Goal: Task Accomplishment & Management: Use online tool/utility

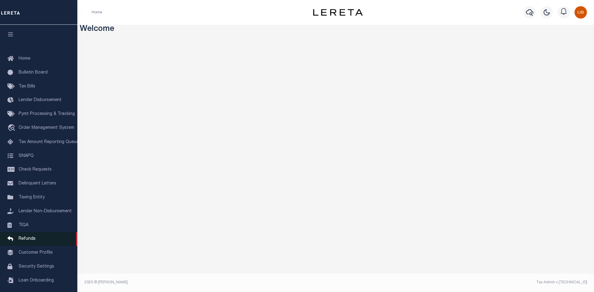
click at [39, 239] on link "Refunds" at bounding box center [38, 239] width 77 height 14
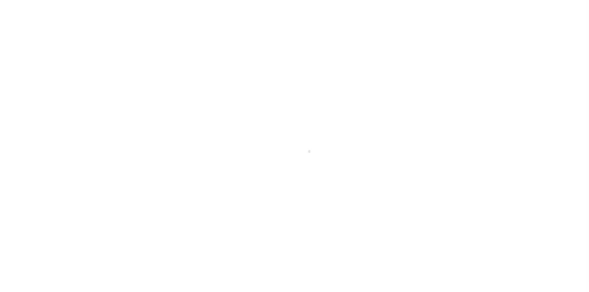
scroll to position [9, 0]
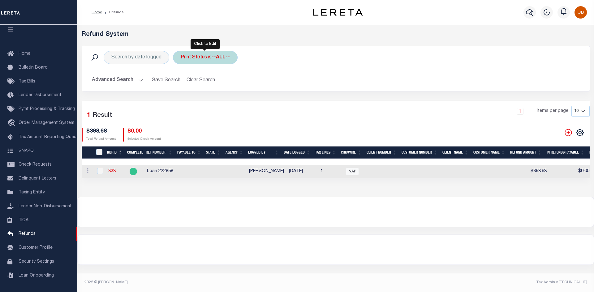
click at [216, 62] on div "Print Status is --ALL--" at bounding box center [205, 57] width 65 height 13
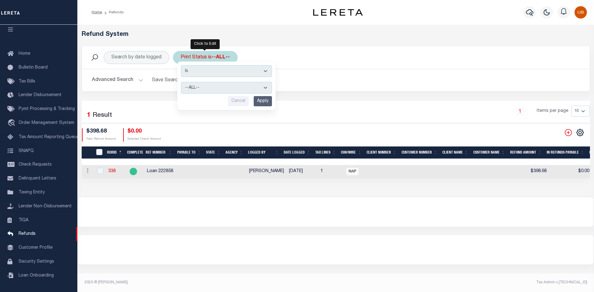
click at [227, 79] on div "Is Contains --ALL-- Ready to Write Ready to Print Printed Cancel Apply" at bounding box center [226, 86] width 98 height 49
click at [228, 84] on select "--ALL-- Ready to Write Ready to Print Printed" at bounding box center [226, 88] width 91 height 12
click at [137, 80] on button "Advanced Search" at bounding box center [117, 80] width 51 height 12
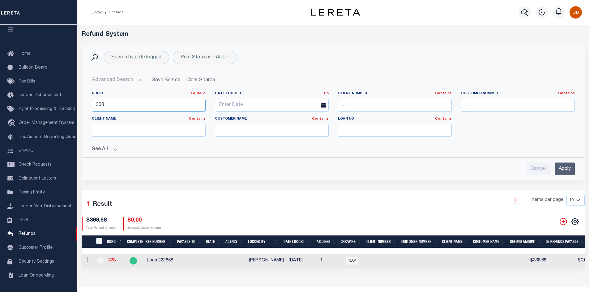
click at [175, 102] on input "338" at bounding box center [149, 105] width 114 height 13
type input "3"
click at [563, 171] on input "Apply" at bounding box center [565, 169] width 20 height 13
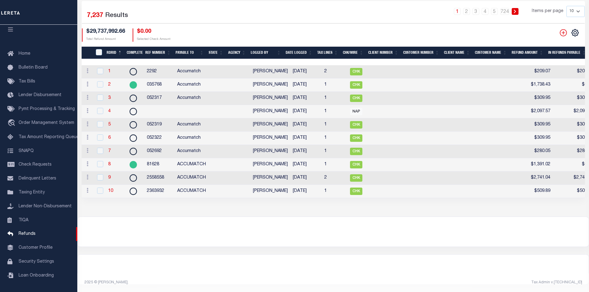
scroll to position [0, 0]
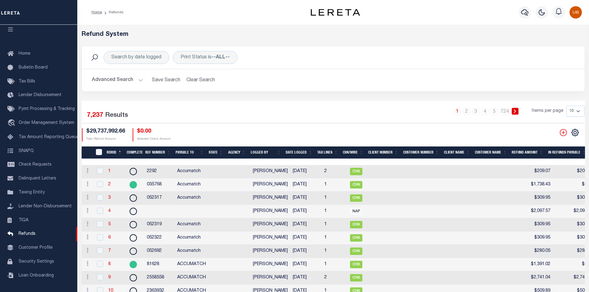
click at [575, 113] on select "10 25 50 100" at bounding box center [576, 111] width 18 height 11
select select "100"
click at [567, 106] on select "10 25 50 100" at bounding box center [576, 111] width 18 height 11
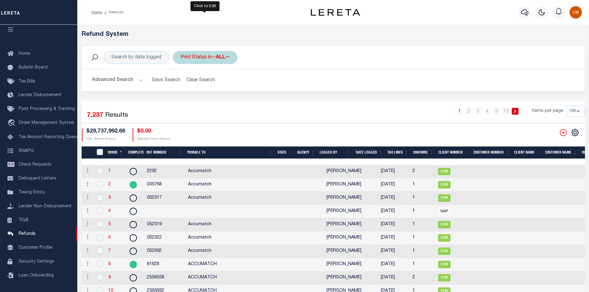
click at [201, 58] on div "Print Status is --ALL-- Is Contains --ALL-- Ready to Write Ready to Print Print…" at bounding box center [205, 57] width 65 height 13
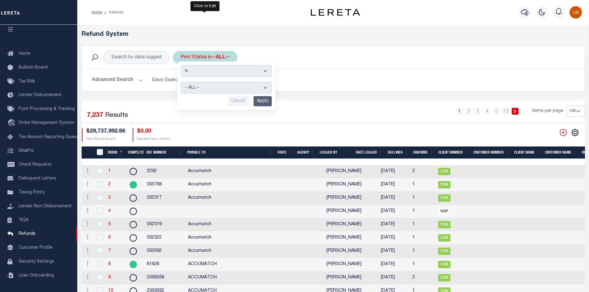
click at [205, 82] on select "--ALL-- Ready to Write Ready to Print Printed" at bounding box center [226, 88] width 91 height 12
select select "Ready to Print"
click at [181, 82] on select "--ALL-- Ready to Write Ready to Print Printed" at bounding box center [226, 88] width 91 height 12
click at [257, 104] on input "Apply" at bounding box center [263, 101] width 18 height 10
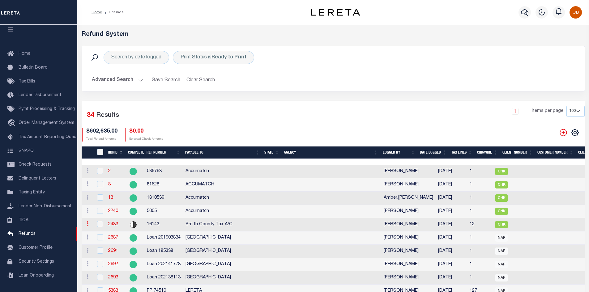
click at [84, 224] on link at bounding box center [87, 224] width 7 height 5
click at [106, 242] on link "View Refund Detail" at bounding box center [111, 244] width 54 height 10
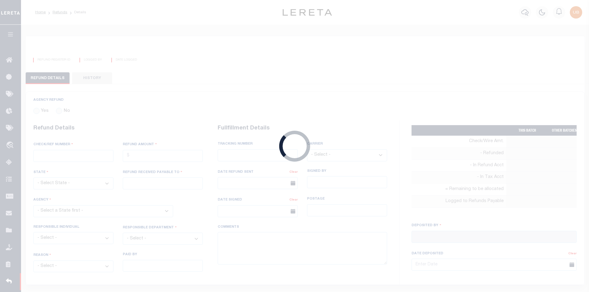
radio input "true"
type input "16143"
type input "$41,029.93"
type input "Smith County Tax A/C"
select select "OTH"
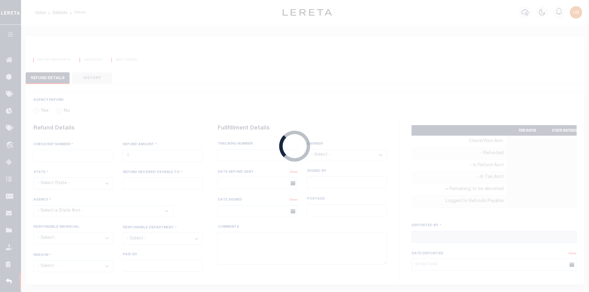
select select "OTH"
type textarea "some PIF/overpayment"
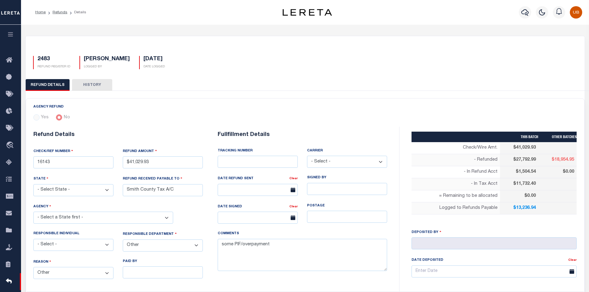
click at [11, 32] on button "button" at bounding box center [10, 35] width 21 height 21
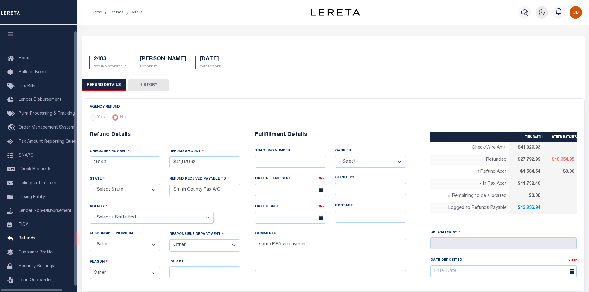
scroll to position [9, 0]
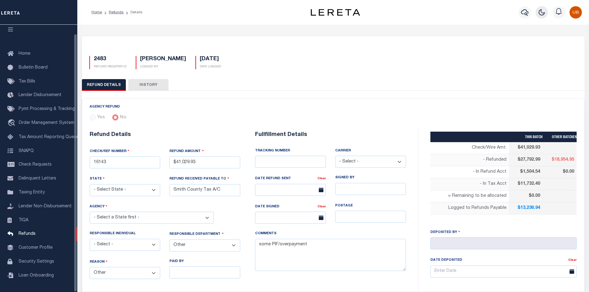
click at [541, 13] on icon "button" at bounding box center [541, 12] width 7 height 7
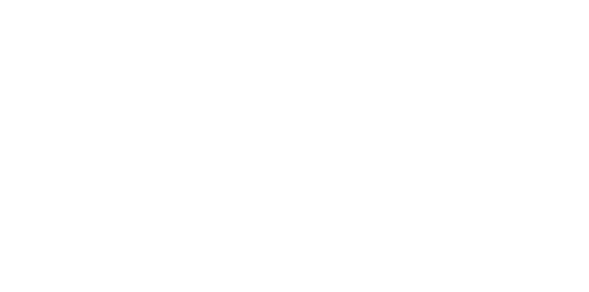
scroll to position [0, 0]
checkbox input "false"
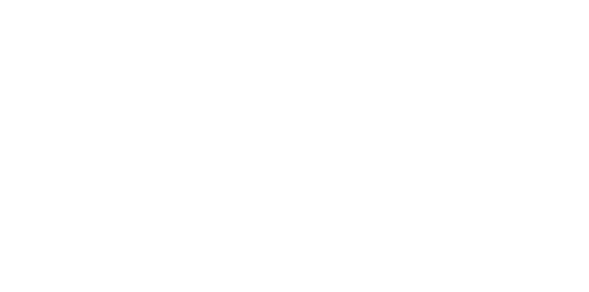
checkbox input "true"
checkbox input "false"
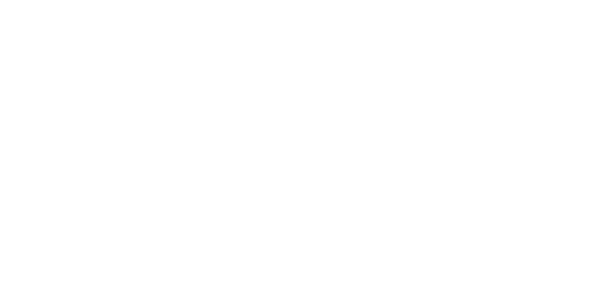
checkbox input "false"
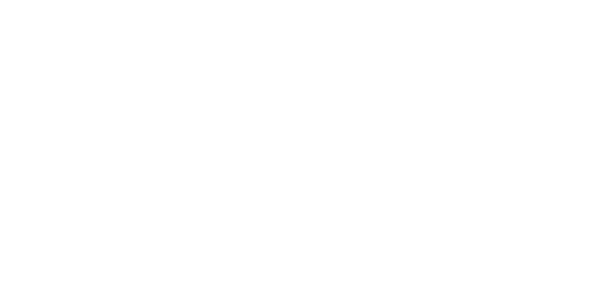
checkbox input "true"
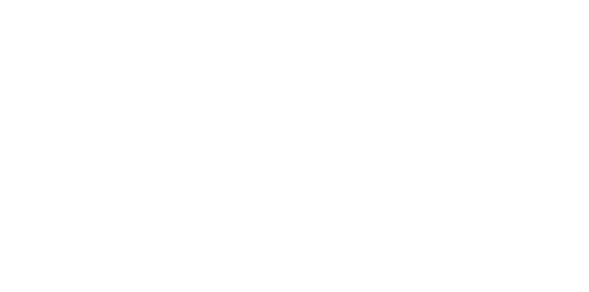
checkbox input "true"
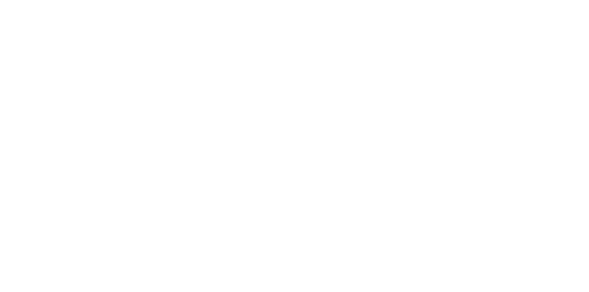
checkbox input "true"
checkbox input "false"
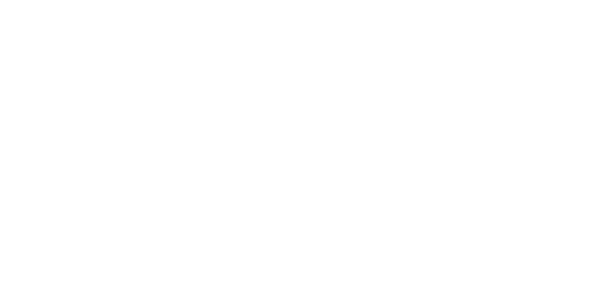
checkbox input "false"
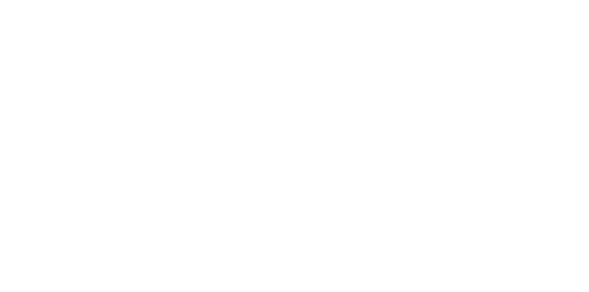
checkbox input "false"
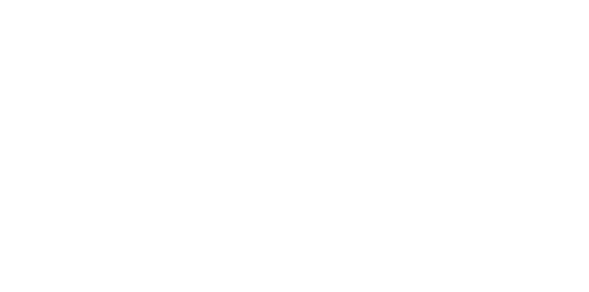
checkbox input "false"
drag, startPoint x: 308, startPoint y: 260, endPoint x: 562, endPoint y: 268, distance: 254.0
drag, startPoint x: 379, startPoint y: 264, endPoint x: 561, endPoint y: 269, distance: 182.5
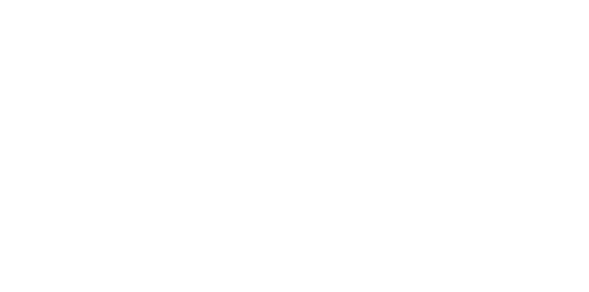
checkbox input "false"
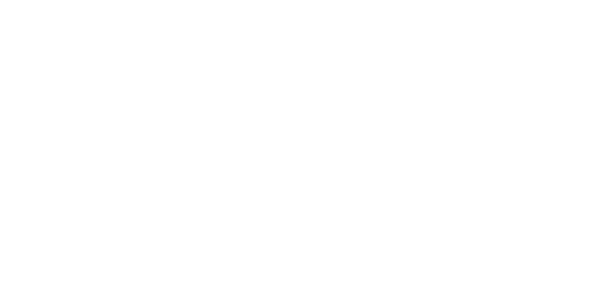
checkbox input "false"
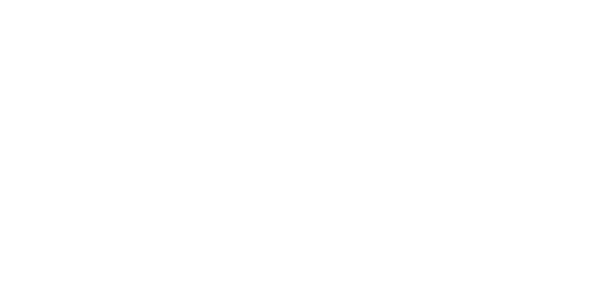
checkbox input "false"
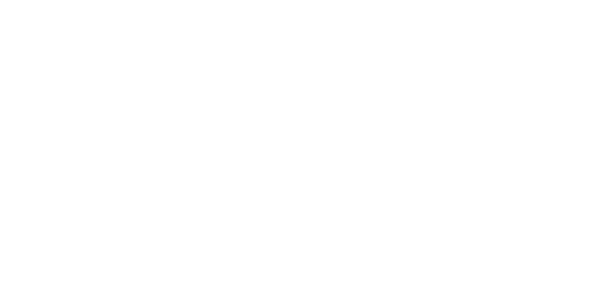
select select "This Year"
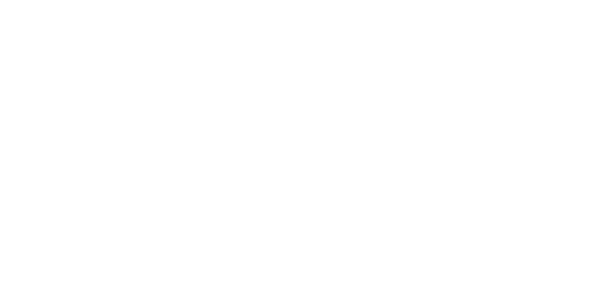
select select "FL"
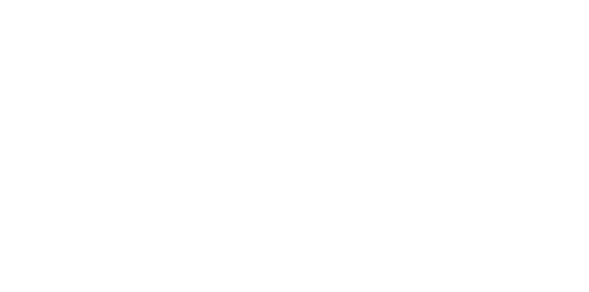
scroll to position [0, 24]
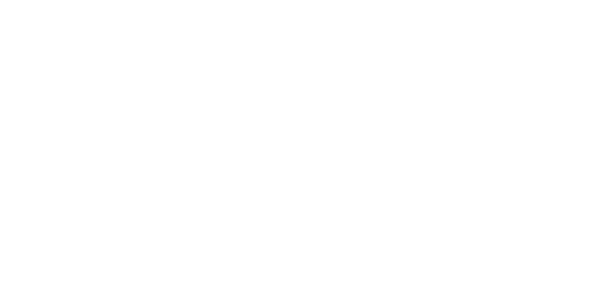
select select "TX"
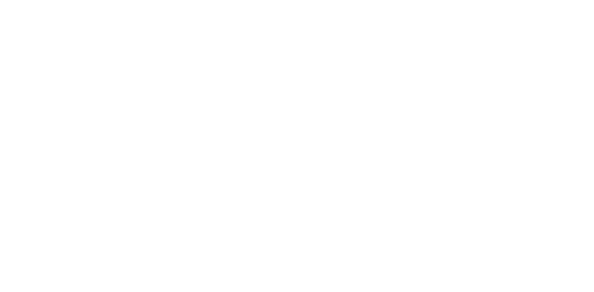
select select "Last Three Months"
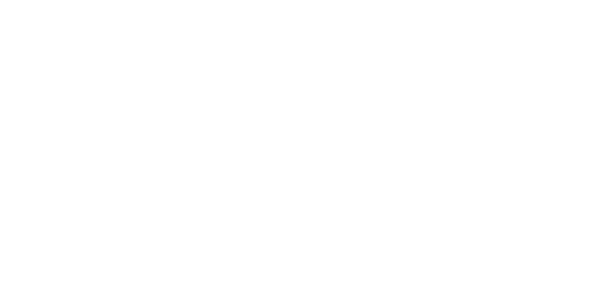
select select "100"
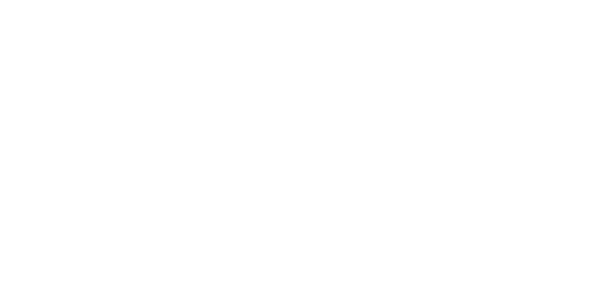
scroll to position [0, 0]
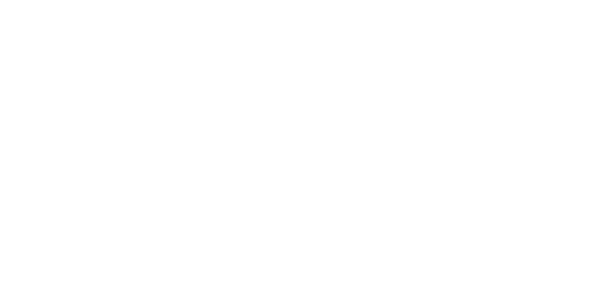
checkbox input "true"
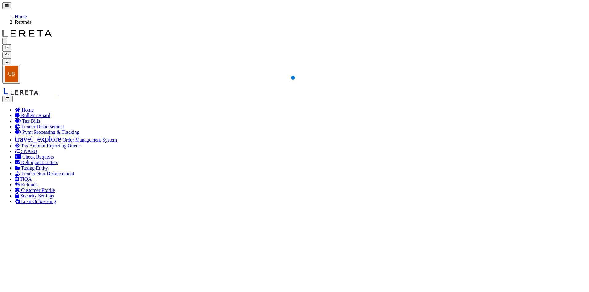
click at [10, 97] on icon "button" at bounding box center [7, 99] width 5 height 4
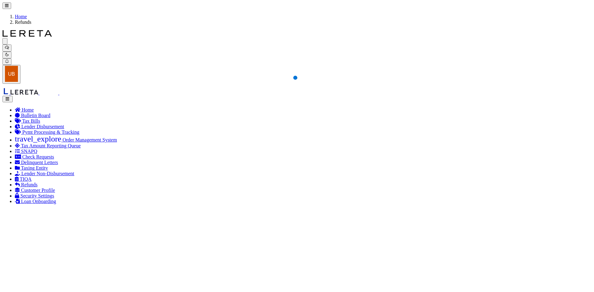
select select "100"
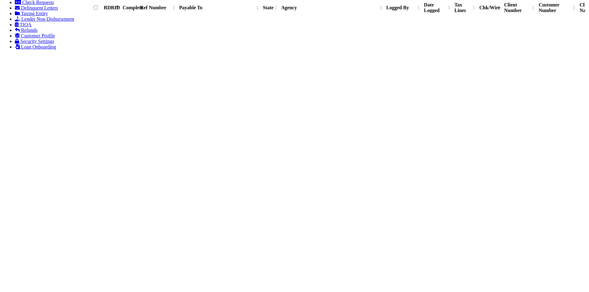
scroll to position [278, 0]
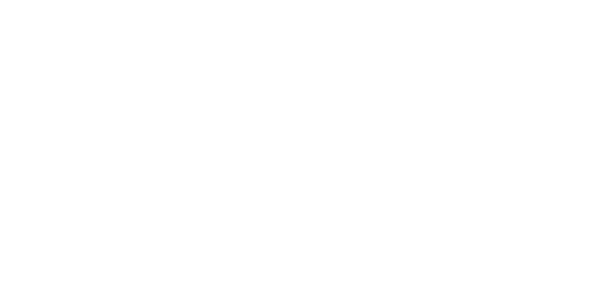
type input "PP 84607"
type input "$192.51"
type input "FIRST GUARANTY BANK"
select select
select select "OVP"
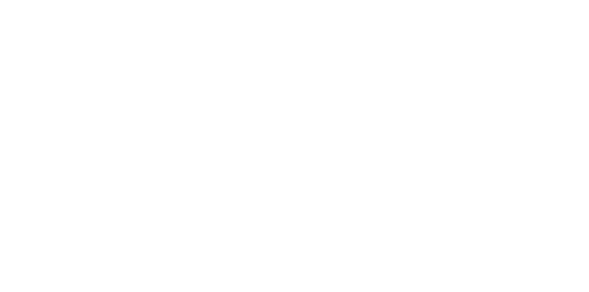
type input "8812 2642 2923"
select select "FDX"
type textarea "THIS IS FROM THE RFR REPORT; FORWARDING ACCUMATCH CHECK# 8614 TO FIRST GUARANTY…"
type input "[PERSON_NAME]"
type input "05/05/2025"
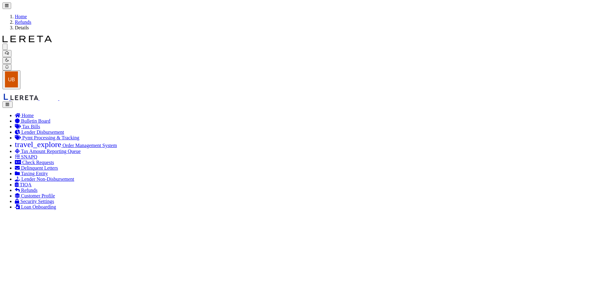
click at [10, 103] on icon "button" at bounding box center [7, 105] width 5 height 4
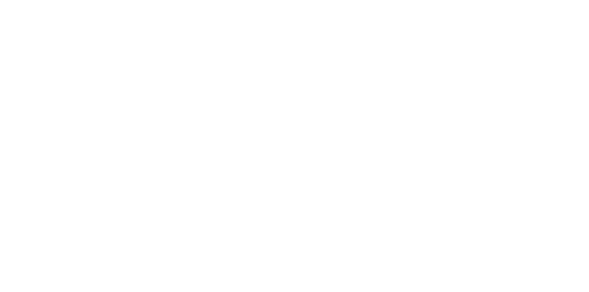
scroll to position [456, 0]
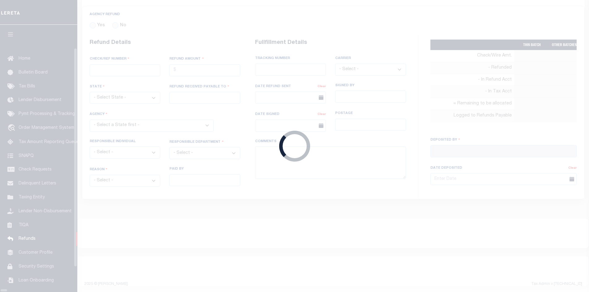
scroll to position [4, 0]
radio input "true"
type input "PP 84607"
type input "$192.51"
type input "FIRST GUARANTY BANK"
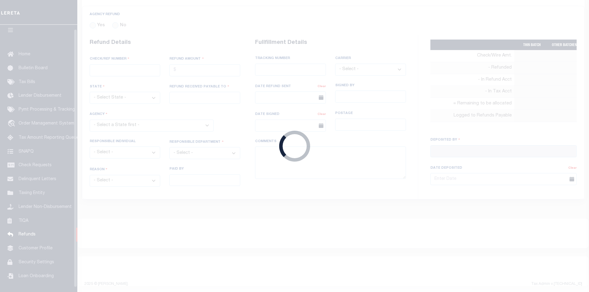
select select
select select "OTH"
select select "OVP"
type input "8812 2642 2923"
select select "FDX"
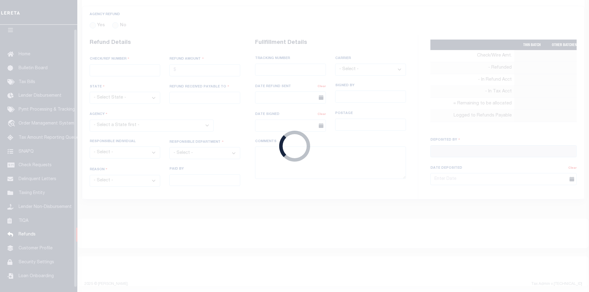
type textarea "THIS IS FROM THE RFR REPORT; FORWARDING ACCUMATCH CHECK# 8614 TO FIRST GUARANTY…"
type input "Martinez, Myrna"
type input "05/05/2025"
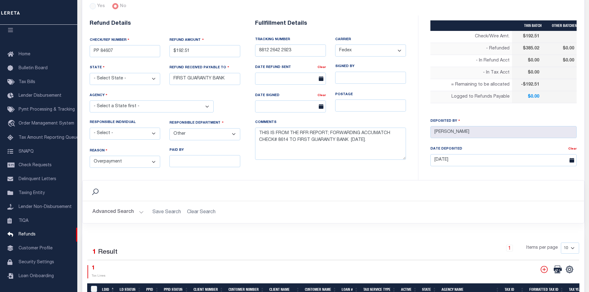
scroll to position [0, 0]
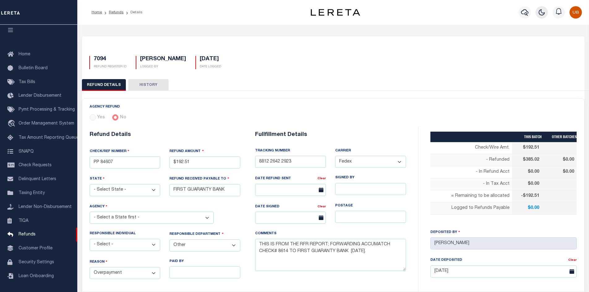
click at [538, 14] on button "button" at bounding box center [542, 12] width 12 height 12
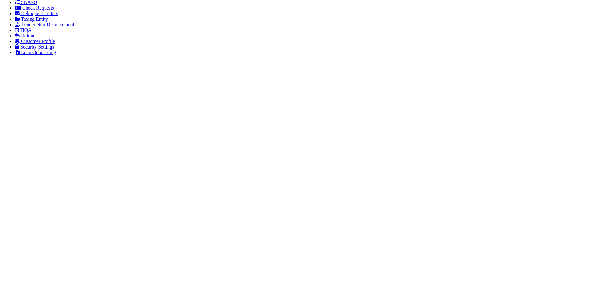
scroll to position [237, 0]
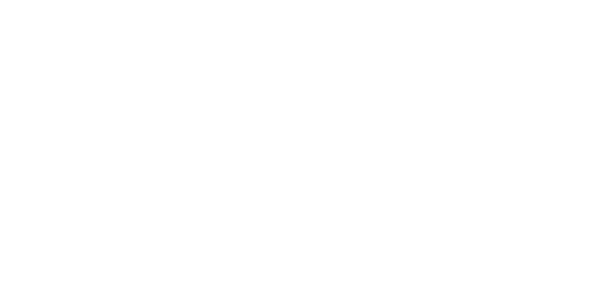
checkbox input "true"
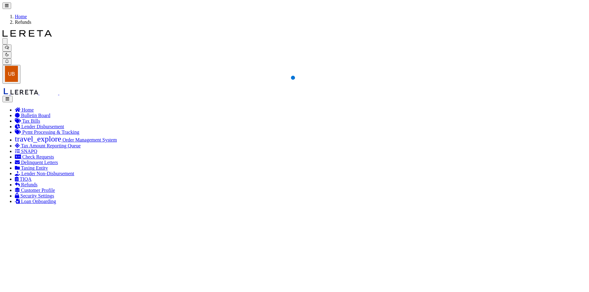
click at [10, 97] on icon "button" at bounding box center [7, 99] width 5 height 4
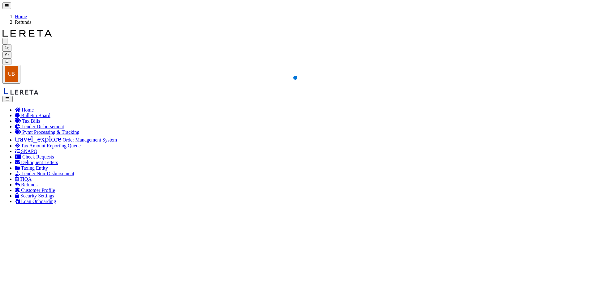
select select "100"
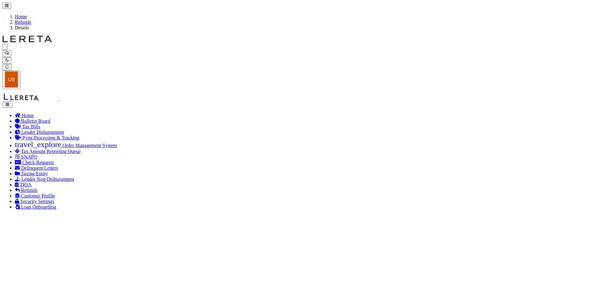
radio input "true"
type input "035768"
type input "$1,738.43"
type input "Accumatch"
select select "OUT"
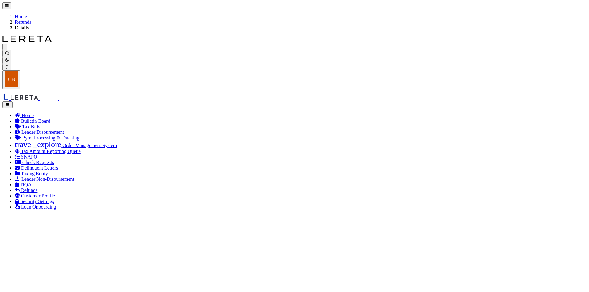
select select "DUP"
select select
type textarea "*** SYSTEM TEST *** Customer has been refunded *** NEEDS TO BE DELETED ***"
type input "[PERSON_NAME]"
type input "[DATE]"
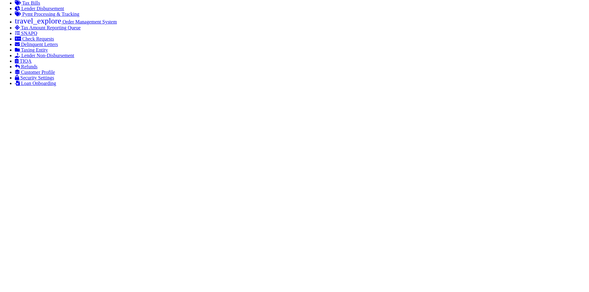
scroll to position [236, 0]
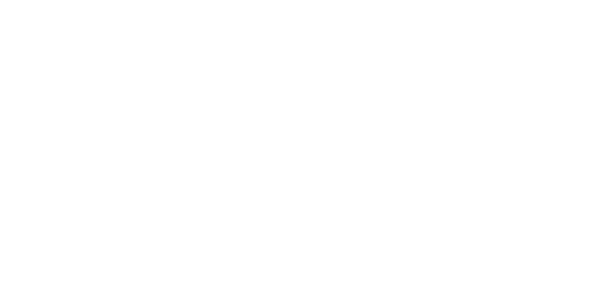
checkbox input "true"
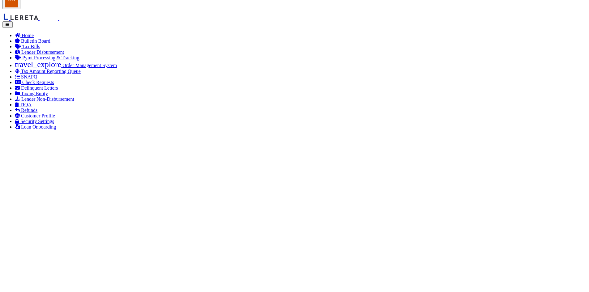
scroll to position [0, 0]
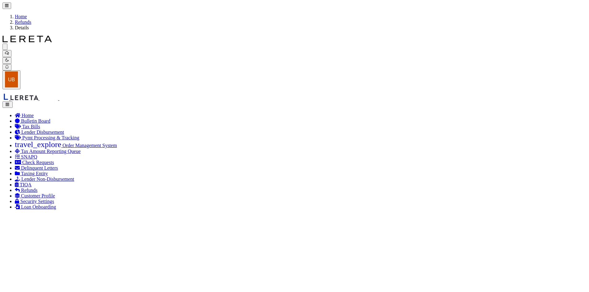
click at [13, 101] on button "button" at bounding box center [7, 104] width 10 height 6
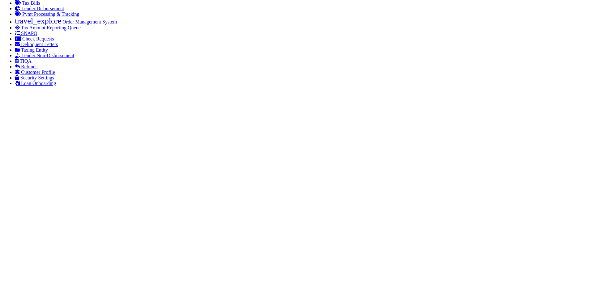
scroll to position [235, 0]
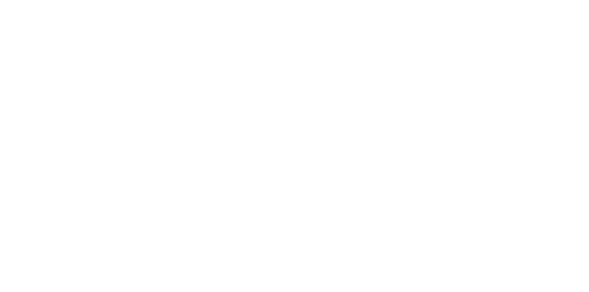
scroll to position [0, 0]
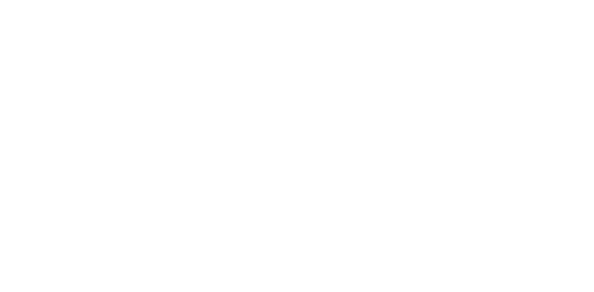
scroll to position [0, 244]
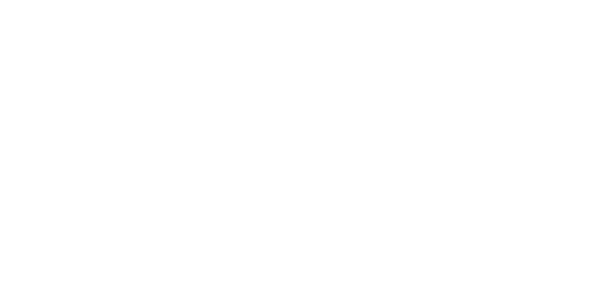
click at [0, 0] on link "Edit" at bounding box center [0, 0] width 0 height 0
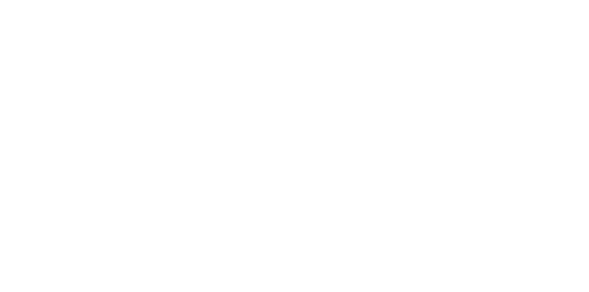
scroll to position [0, 0]
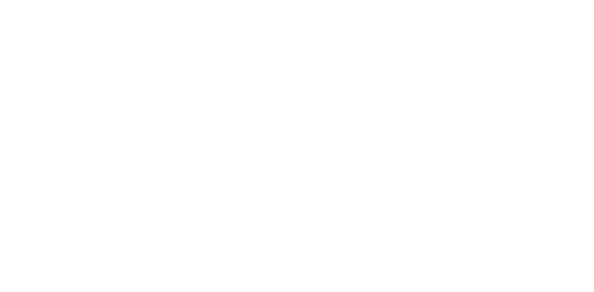
click at [0, 0] on link "Edit" at bounding box center [0, 0] width 0 height 0
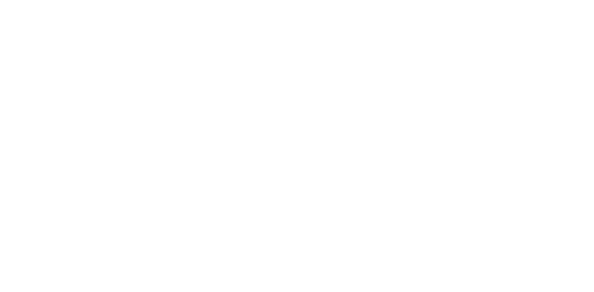
type input "$0.00"
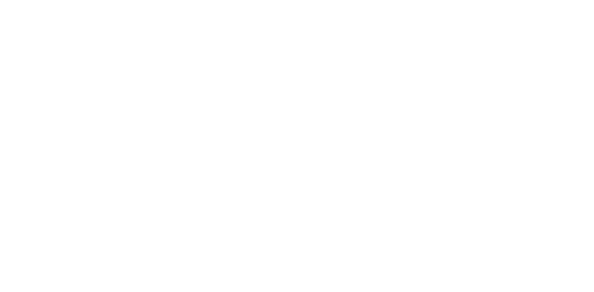
click at [0, 0] on link "Edit" at bounding box center [0, 0] width 0 height 0
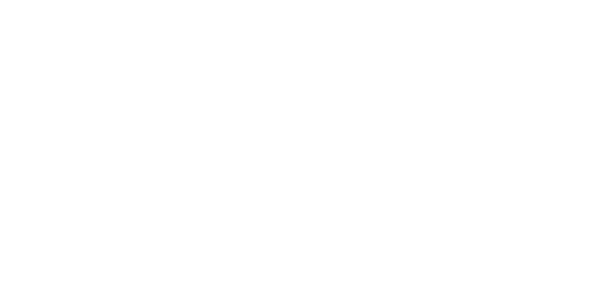
checkbox input "false"
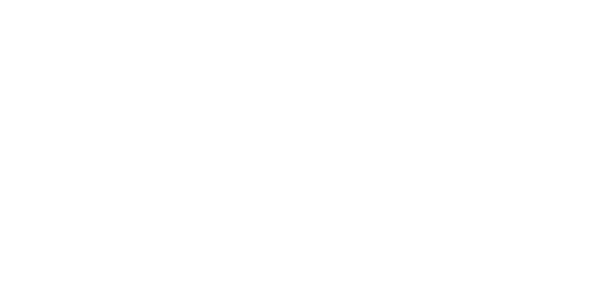
checkbox input "true"
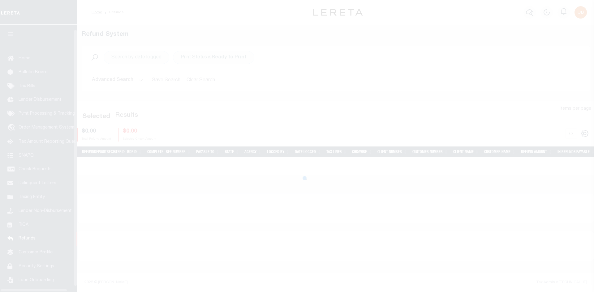
scroll to position [9, 0]
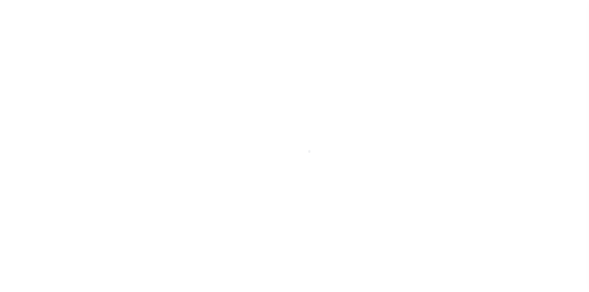
scroll to position [9, 0]
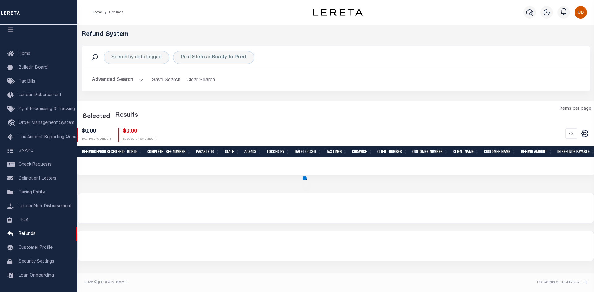
click at [439, 51] on div "Search by date logged Print Status is Ready to Print Search" at bounding box center [336, 57] width 498 height 13
select select "100"
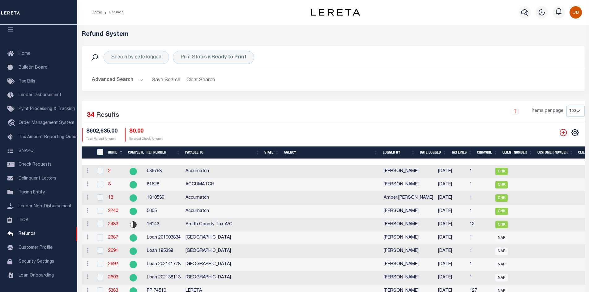
click at [107, 183] on td "8" at bounding box center [116, 184] width 20 height 13
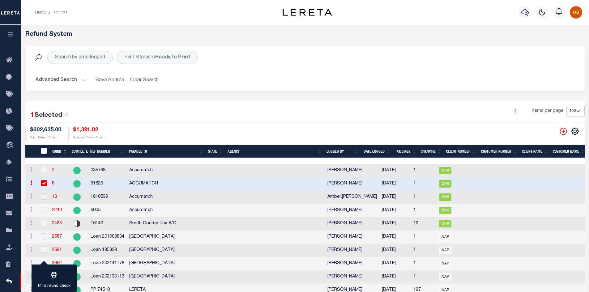
click at [41, 185] on input "checkbox" at bounding box center [44, 183] width 6 height 6
checkbox input "false"
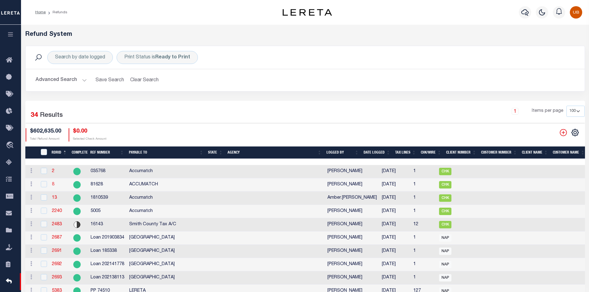
click at [52, 185] on link "8" at bounding box center [53, 184] width 2 height 4
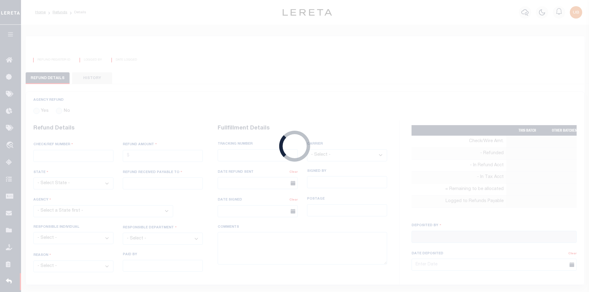
radio input "true"
type input "81628"
type input "$1,391.02"
type input "ACCUMATCH"
select select "OUT"
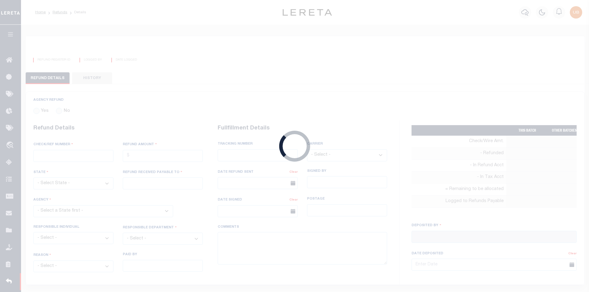
select select "DUP"
type textarea "NOT DEPOSITED YET AS OF 5-10-2018 *** SYSTEM TEST *** Customer has been refunde…"
type input "[PERSON_NAME]"
type input "[DATE]"
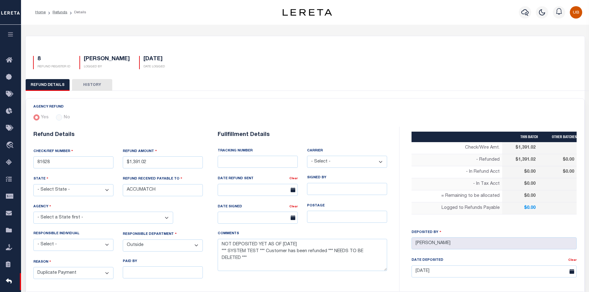
click at [5, 37] on button "button" at bounding box center [10, 35] width 21 height 21
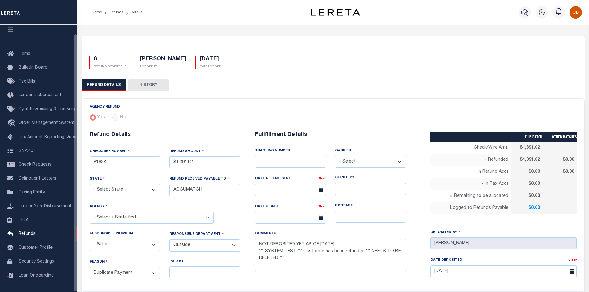
scroll to position [9, 0]
click at [536, 14] on div at bounding box center [542, 13] width 17 height 22
click at [539, 14] on button "button" at bounding box center [542, 12] width 12 height 12
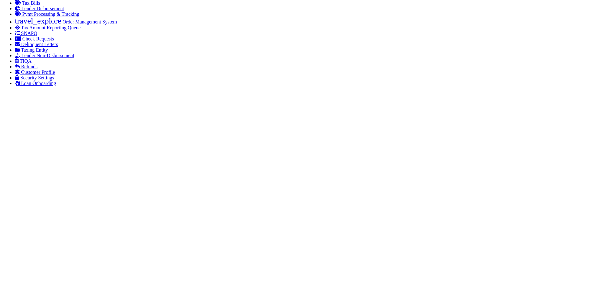
scroll to position [236, 0]
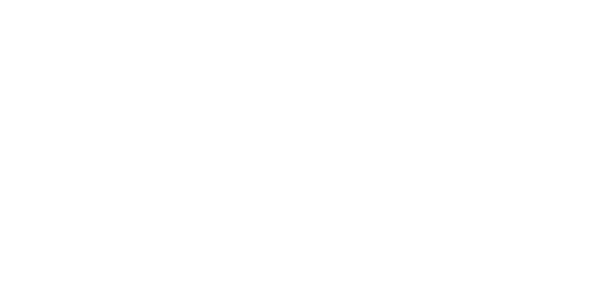
checkbox input "true"
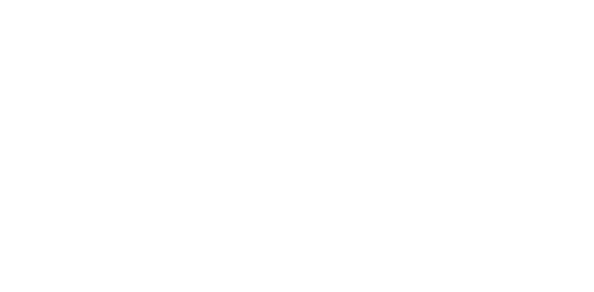
click at [0, 0] on link "Edit" at bounding box center [0, 0] width 0 height 0
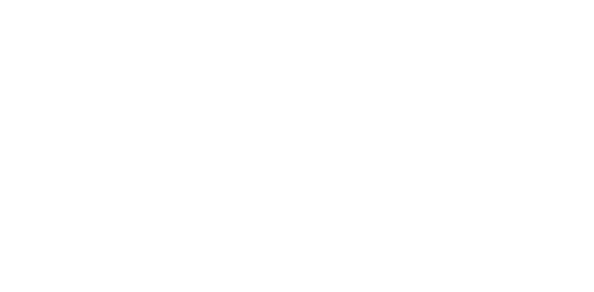
click at [0, 0] on link "Edit" at bounding box center [0, 0] width 0 height 0
type input "$0.00"
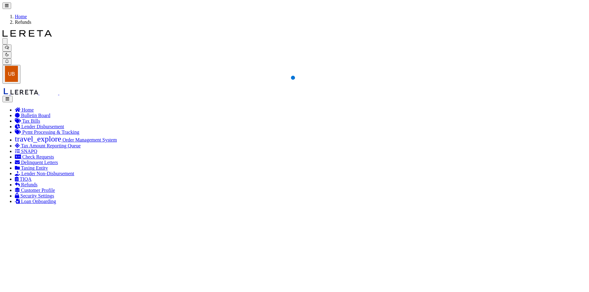
select select "100"
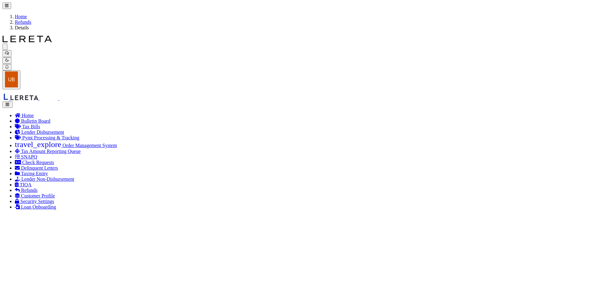
radio input "true"
type input "16143"
type input "$41,029.93"
type input "Smith County Tax A/C"
select select "OTH"
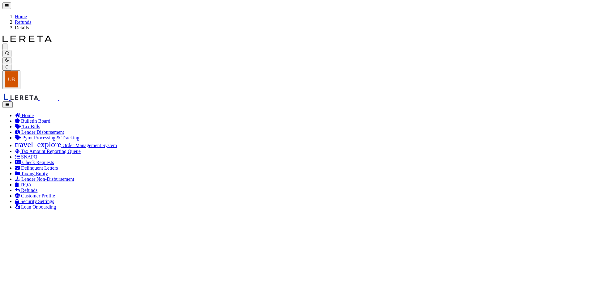
select select "OTH"
type textarea "some PIF/overpayment"
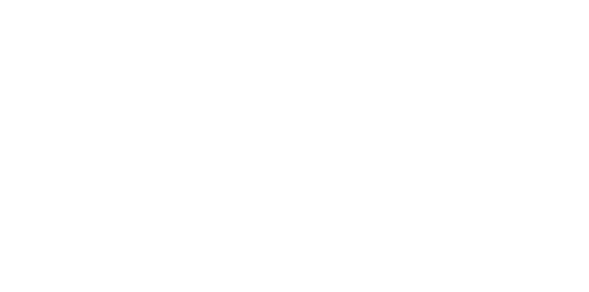
scroll to position [350, 0]
checkbox input "true"
checkbox input "false"
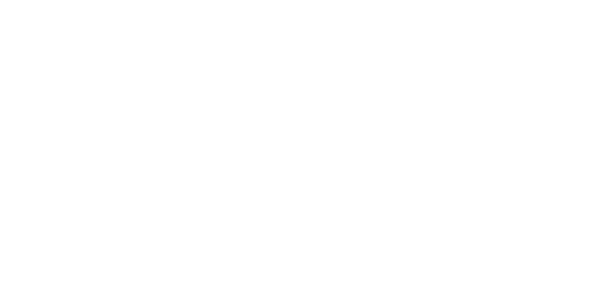
checkbox input "false"
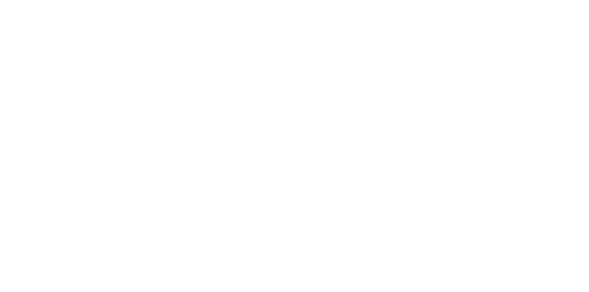
checkbox input "false"
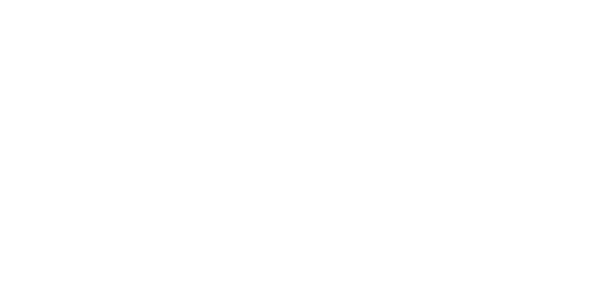
checkbox input "false"
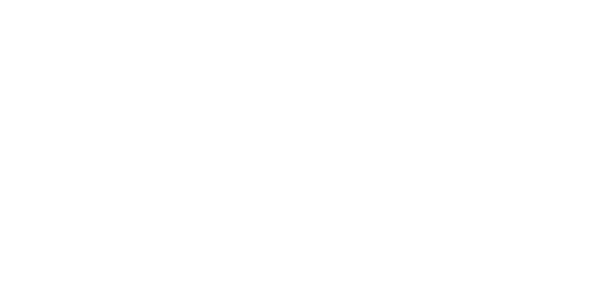
checkbox input "false"
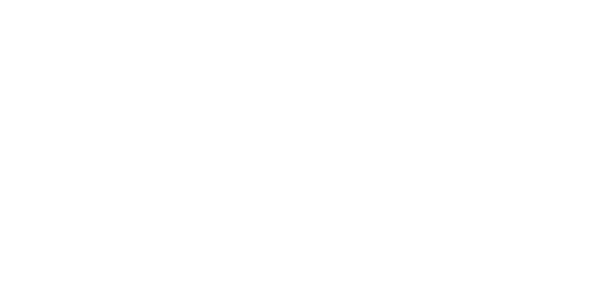
checkbox input "false"
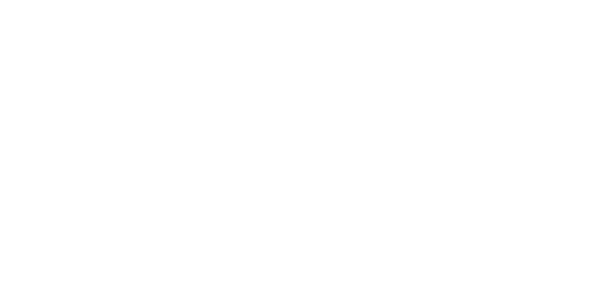
checkbox input "false"
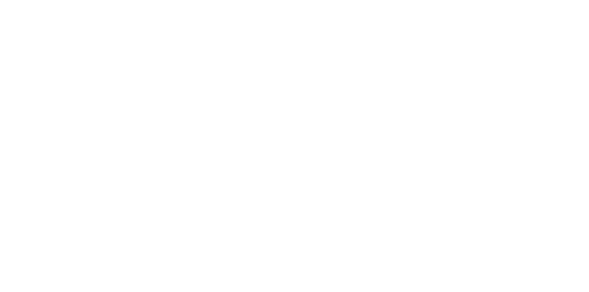
checkbox input "false"
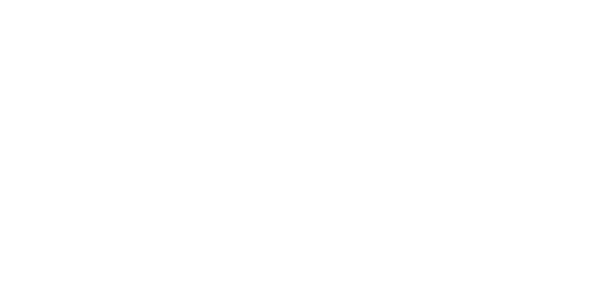
checkbox input "false"
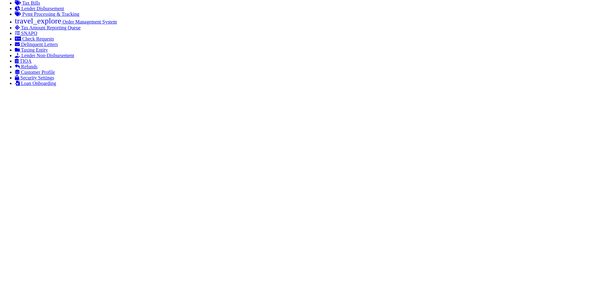
scroll to position [0, 0]
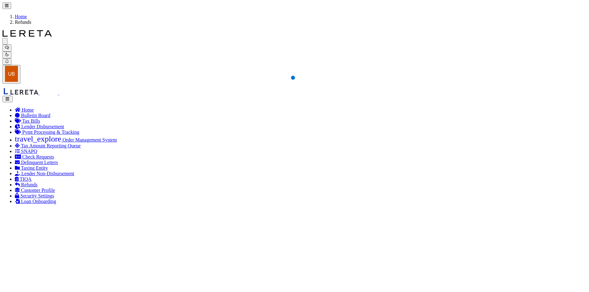
select select "100"
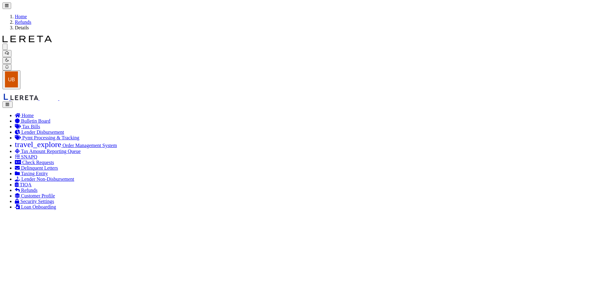
radio input "true"
type input "1810539"
type input "$1,891.38"
type input "Accumatch"
select select "OUT"
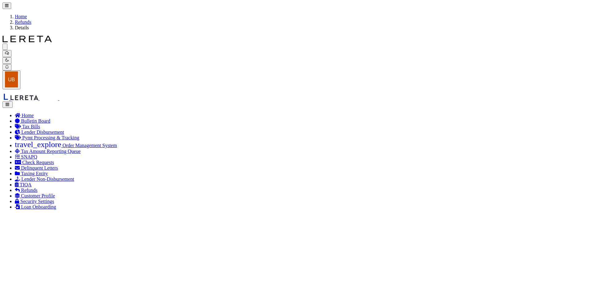
select select "DUP"
type input "Unknown"
type input "423448886005"
select select "FDX"
type input "07/26/2018"
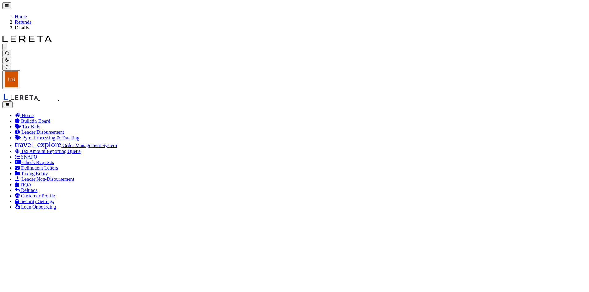
type input "J.WASHINGTON"
type input "07/27/2018"
type input "$13.46"
type textarea "Duplicate payment, tax office shows it as an overpayment Check 3033 voided; ori…"
type input "Amber Busche"
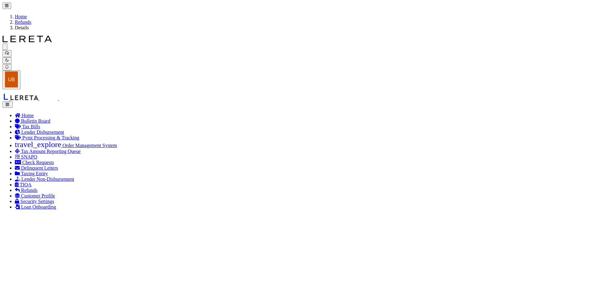
type input "07/16/2018"
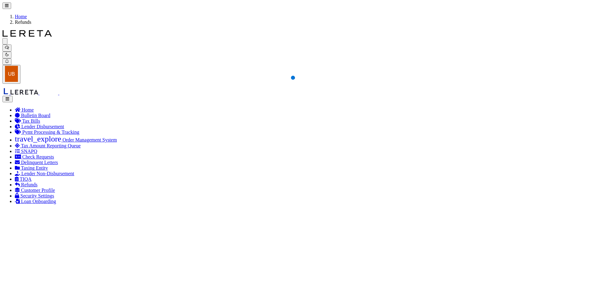
select select "25"
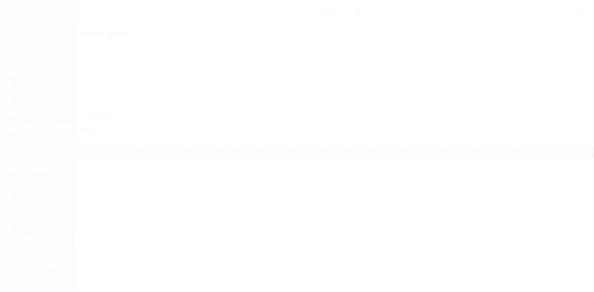
scroll to position [9, 0]
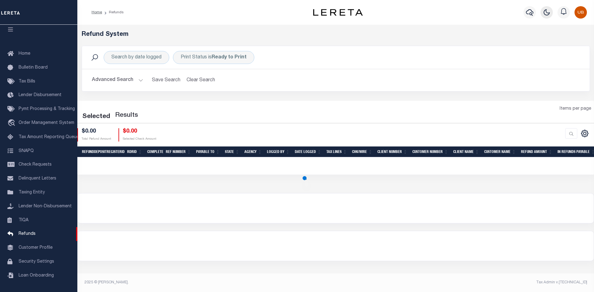
click at [545, 16] on icon "button" at bounding box center [546, 12] width 7 height 7
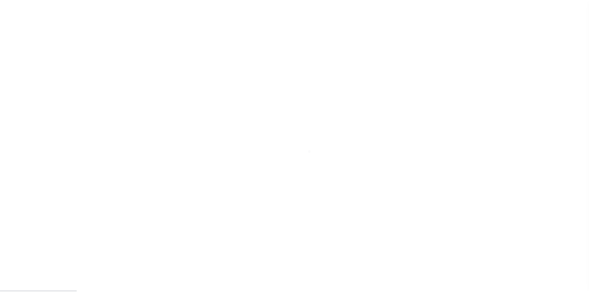
scroll to position [9, 0]
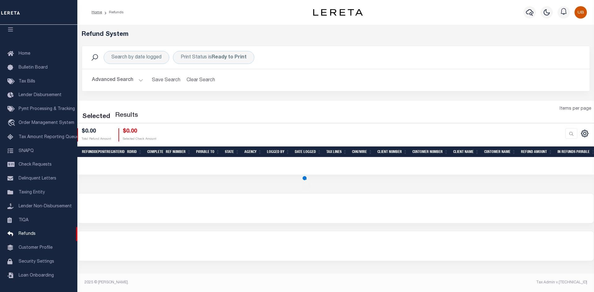
select select "100"
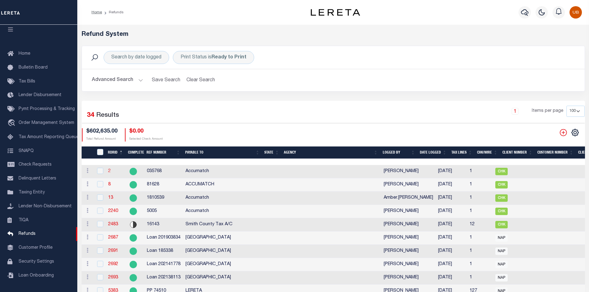
click at [108, 169] on link "2" at bounding box center [109, 171] width 2 height 4
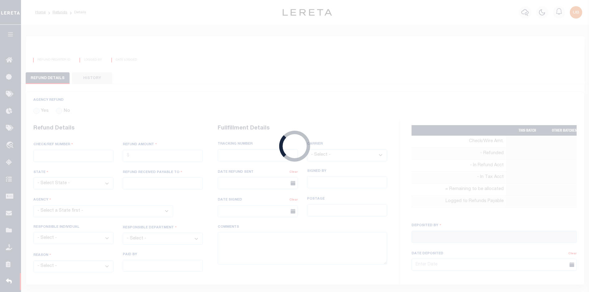
radio input "true"
type input "035768"
type input "$1,738.43"
type input "Accumatch"
select select "OUT"
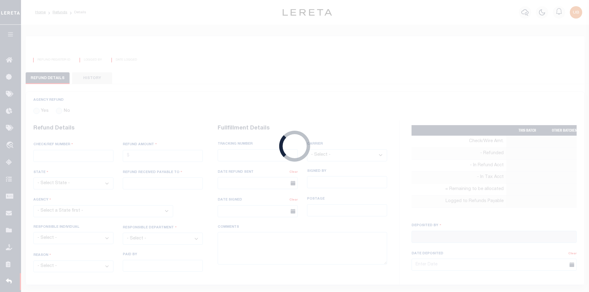
select select "DUP"
type textarea "*** SYSTEM TEST *** Customer has been refunded *** NEEDS TO BE DELETED ***"
type input "[PERSON_NAME]"
type input "[DATE]"
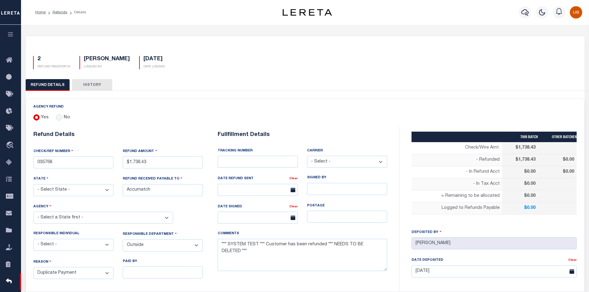
click at [17, 26] on button "button" at bounding box center [10, 35] width 21 height 21
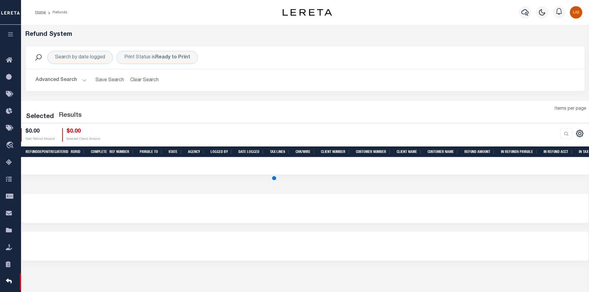
click at [12, 36] on icon "button" at bounding box center [10, 35] width 7 height 6
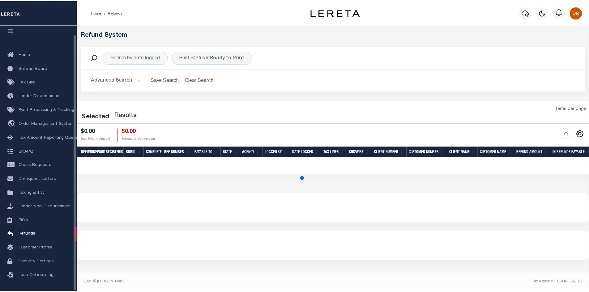
scroll to position [9, 0]
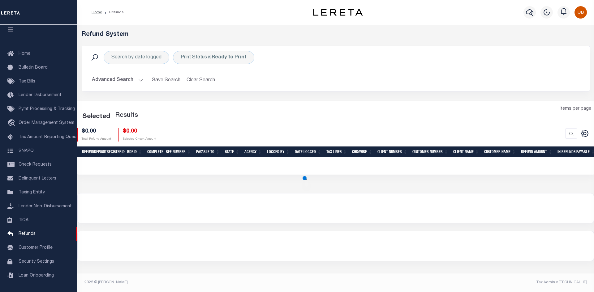
select select "100"
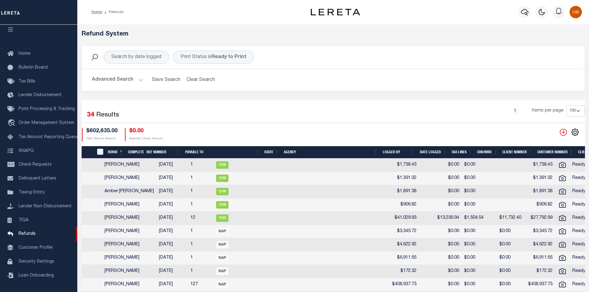
scroll to position [0, 279]
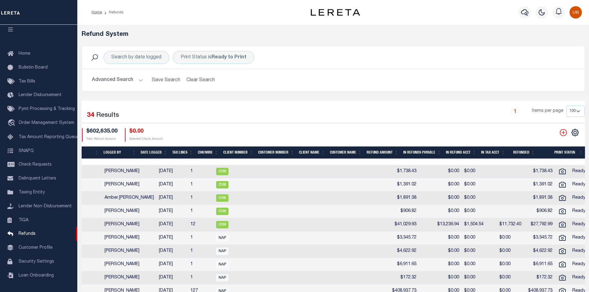
drag, startPoint x: 471, startPoint y: 159, endPoint x: 346, endPoint y: 161, distance: 124.7
click at [346, 161] on div at bounding box center [334, 162] width 504 height 6
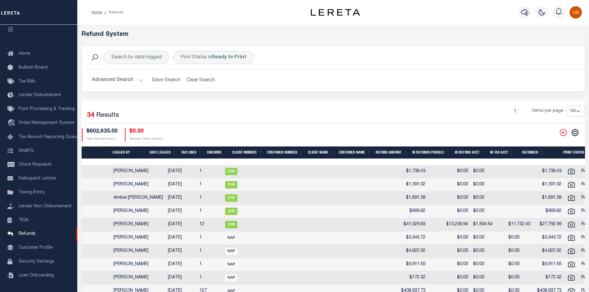
scroll to position [0, 235]
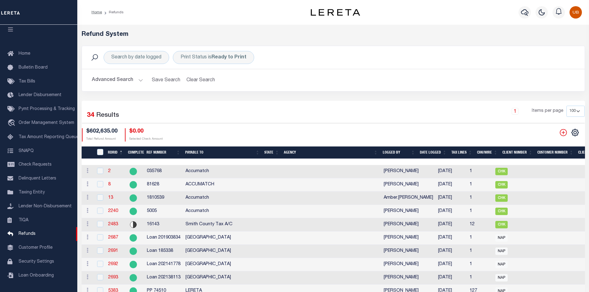
click at [572, 110] on select "10 25 50 100" at bounding box center [576, 111] width 18 height 11
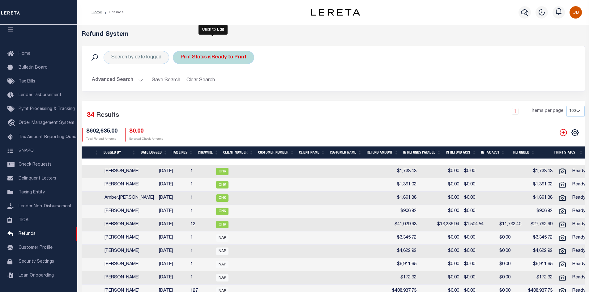
click at [250, 60] on div "Print Status is Ready to Print" at bounding box center [213, 57] width 81 height 13
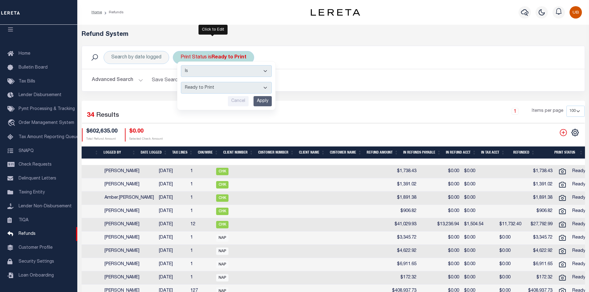
click at [244, 84] on select "--ALL-- Ready to Write Ready to Print Printed" at bounding box center [226, 88] width 91 height 12
select select "Ready to Write"
click at [181, 82] on select "--ALL-- Ready to Write Ready to Print Printed" at bounding box center [226, 88] width 91 height 12
click at [257, 101] on input "Apply" at bounding box center [263, 101] width 18 height 10
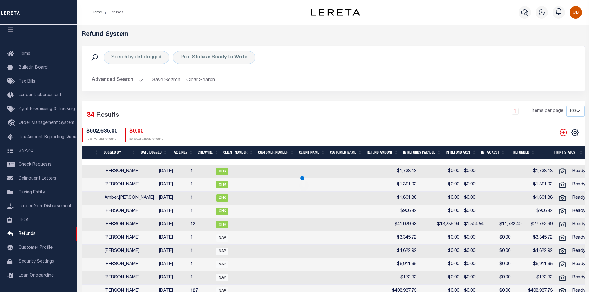
click at [570, 108] on select "10 25 50 100" at bounding box center [576, 111] width 18 height 11
select select "25"
click at [567, 106] on select "10 25 50 100" at bounding box center [576, 111] width 18 height 11
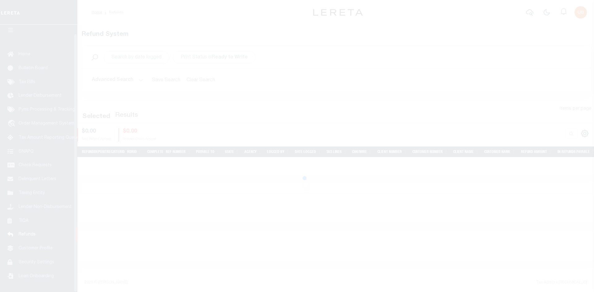
scroll to position [9, 0]
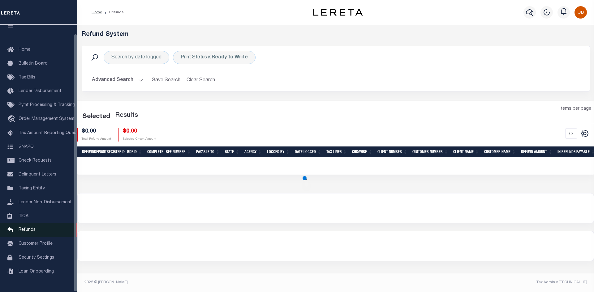
click at [53, 232] on link "Refunds" at bounding box center [38, 230] width 77 height 14
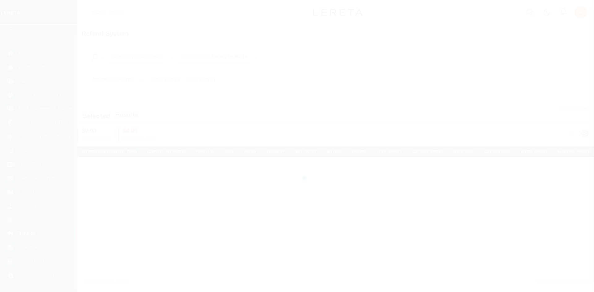
scroll to position [9, 0]
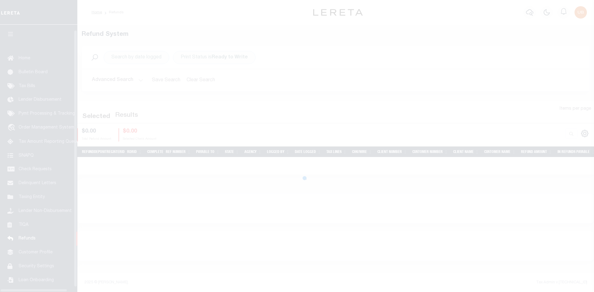
scroll to position [9, 0]
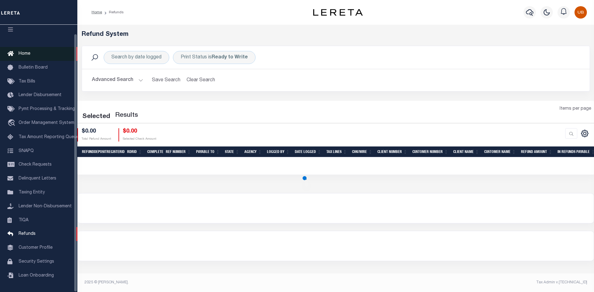
click at [32, 53] on link "Home" at bounding box center [38, 54] width 77 height 14
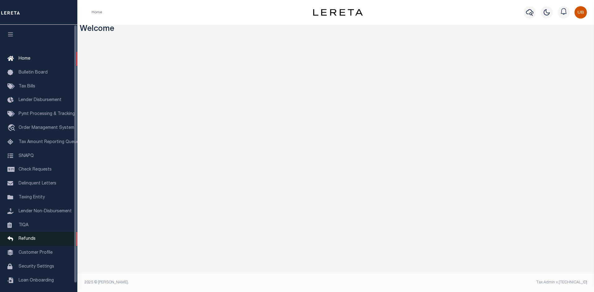
click at [43, 241] on link "Refunds" at bounding box center [38, 239] width 77 height 14
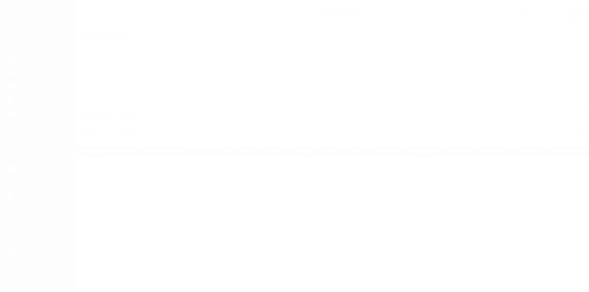
scroll to position [9, 0]
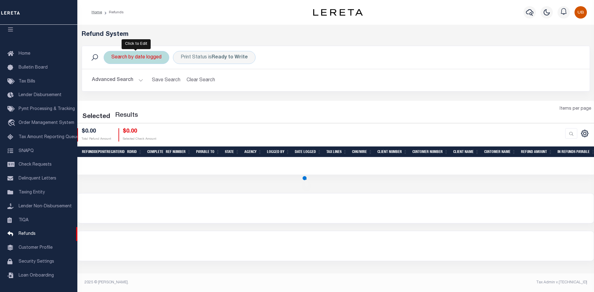
click at [158, 59] on div "Search by date logged" at bounding box center [137, 57] width 66 height 13
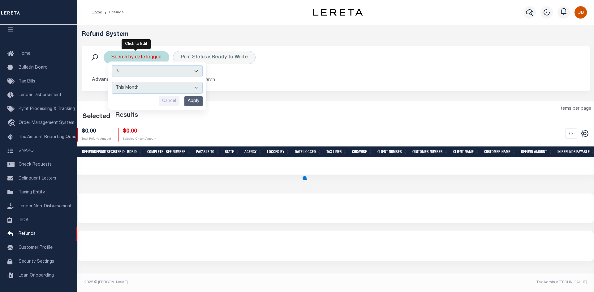
click at [150, 86] on select "This Month Last Month Last Three Months This Year Last Year" at bounding box center [157, 88] width 91 height 12
click at [187, 100] on input "Apply" at bounding box center [193, 101] width 18 height 10
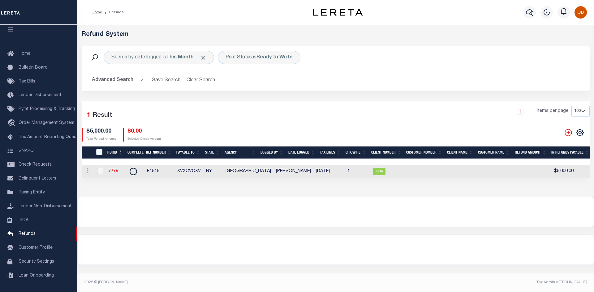
click at [574, 111] on select "10 25 50 100" at bounding box center [580, 111] width 18 height 11
select select "25"
click at [571, 106] on select "10 25 50 100" at bounding box center [580, 111] width 18 height 11
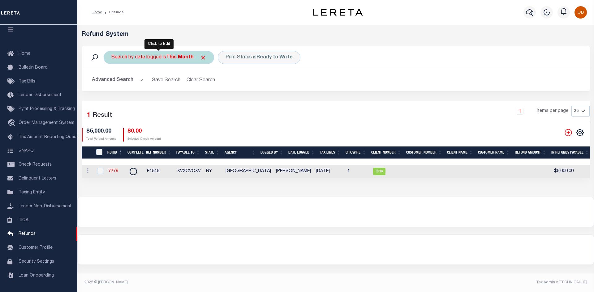
click at [194, 59] on div "Search by date logged is This Month" at bounding box center [159, 57] width 110 height 13
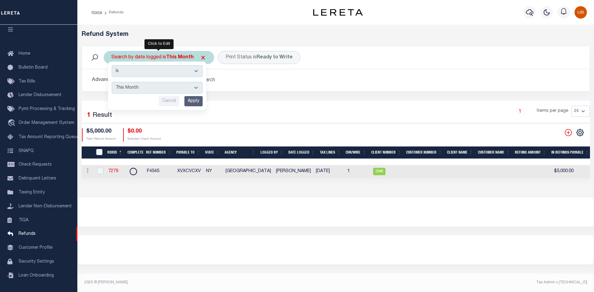
click at [189, 89] on select "This Month Last Month Last Three Months This Year Last Year" at bounding box center [157, 88] width 91 height 12
click at [202, 56] on span "Click to Remove" at bounding box center [203, 57] width 6 height 6
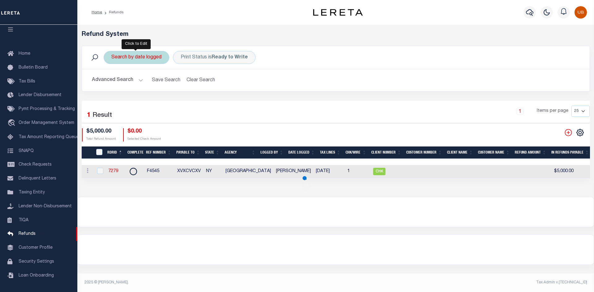
click at [159, 61] on div "Search by date logged" at bounding box center [137, 57] width 66 height 13
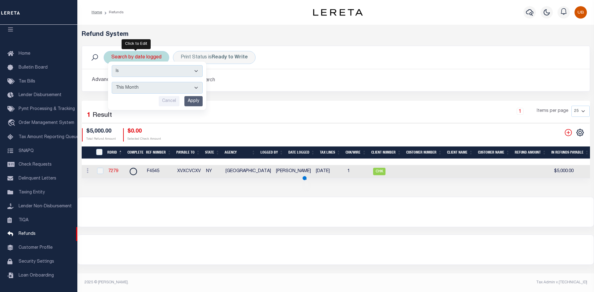
click at [187, 102] on input "Apply" at bounding box center [193, 101] width 18 height 10
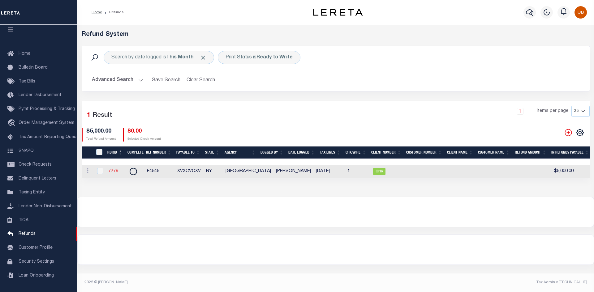
click at [115, 169] on link "7279" at bounding box center [113, 171] width 10 height 4
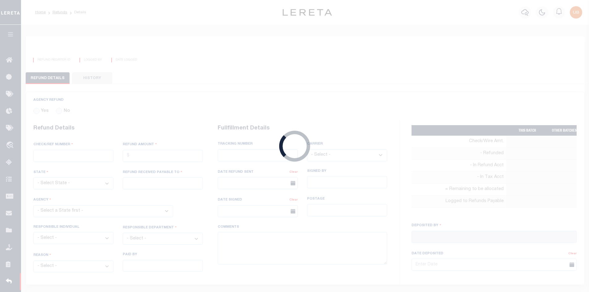
radio input "true"
type input "F4545"
type input "$5,000"
select select "NY"
type input "XVXCVCXV"
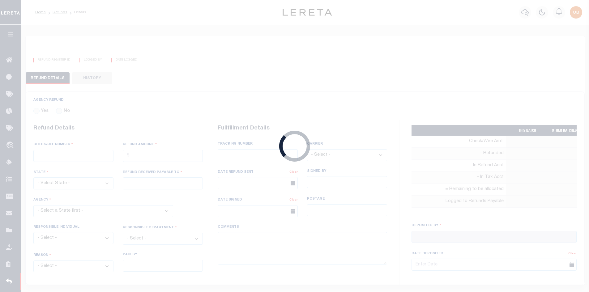
select select
type input "[PERSON_NAME]"
type input "08/12/2025"
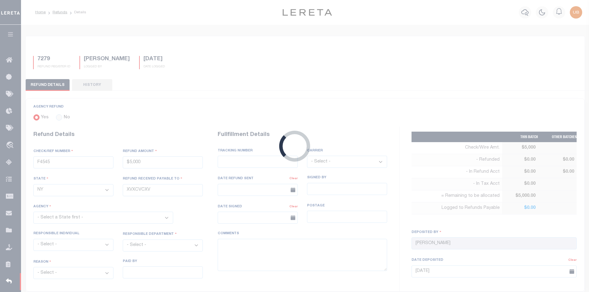
select select "3602519001"
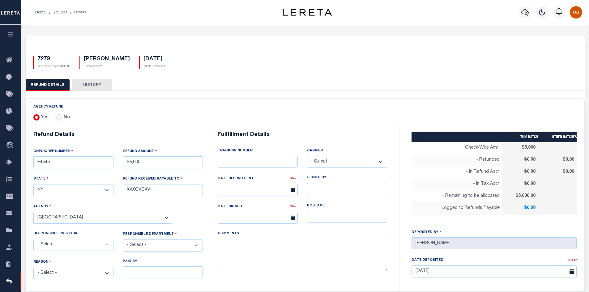
click at [15, 37] on button "button" at bounding box center [10, 35] width 21 height 21
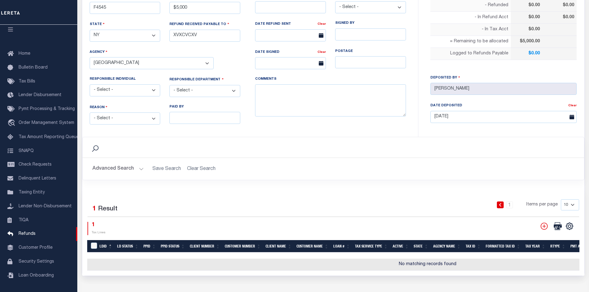
scroll to position [234, 0]
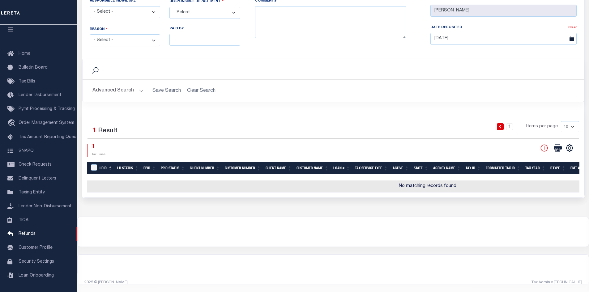
select select "25"
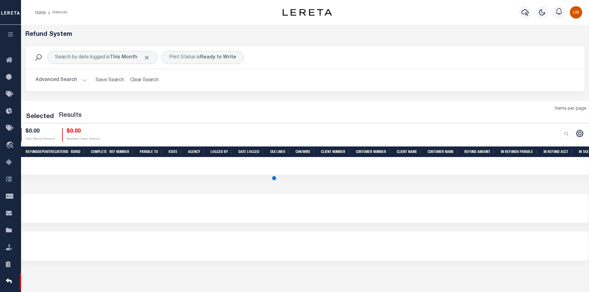
select select "25"
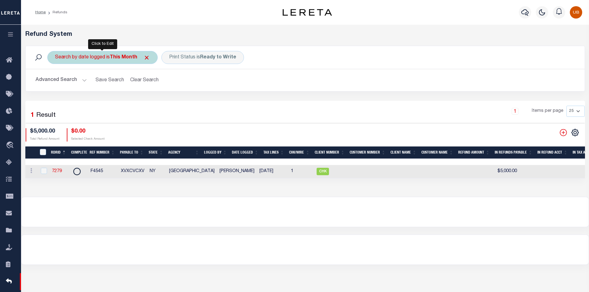
click at [132, 58] on b "This Month" at bounding box center [124, 57] width 28 height 5
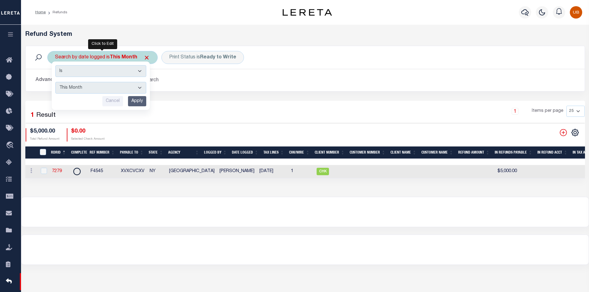
click at [128, 88] on select "This Month Last Month Last Three Months This Year Last Year" at bounding box center [100, 88] width 91 height 12
select select "Last Month"
click at [55, 82] on select "This Month Last Month Last Three Months This Year Last Year" at bounding box center [100, 88] width 91 height 12
click at [135, 100] on input "Apply" at bounding box center [137, 101] width 18 height 10
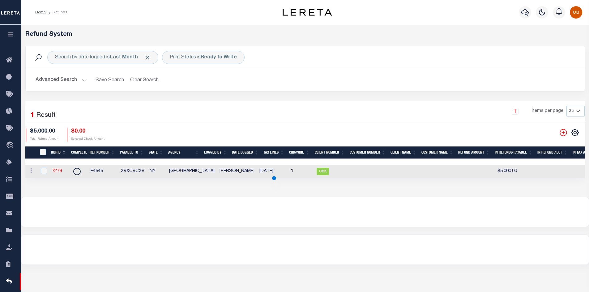
click at [9, 35] on icon "button" at bounding box center [10, 35] width 7 height 6
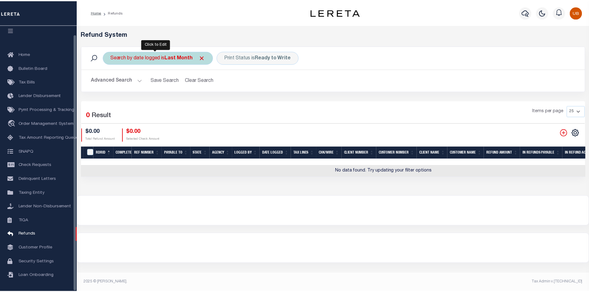
scroll to position [9, 0]
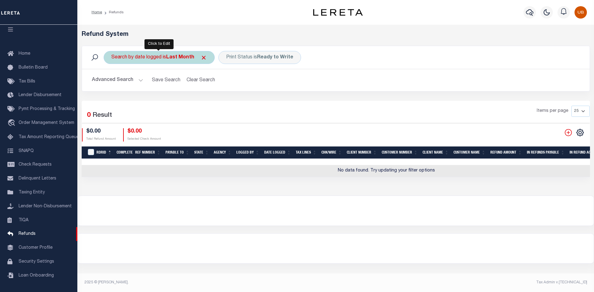
click at [178, 57] on b "Last Month" at bounding box center [180, 57] width 28 height 5
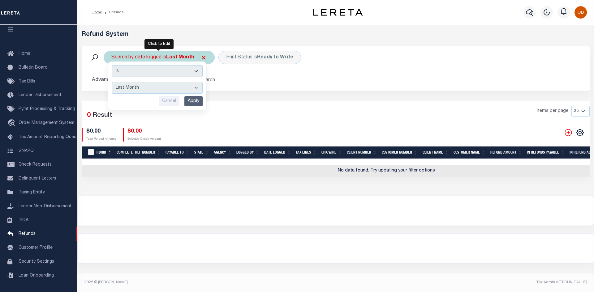
click at [164, 86] on select "This Month Last Month Last Three Months This Year Last Year" at bounding box center [157, 88] width 91 height 12
select select "Last Three Months"
click at [112, 82] on select "This Month Last Month Last Three Months This Year Last Year" at bounding box center [157, 88] width 91 height 12
click at [190, 102] on input "Apply" at bounding box center [193, 101] width 18 height 10
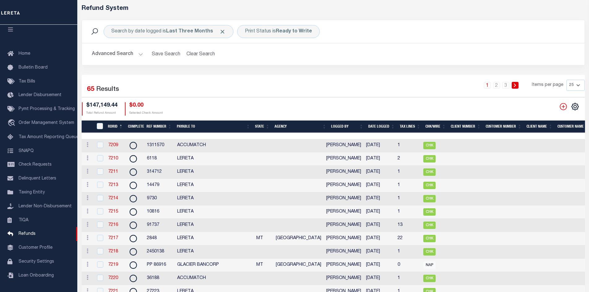
scroll to position [57, 0]
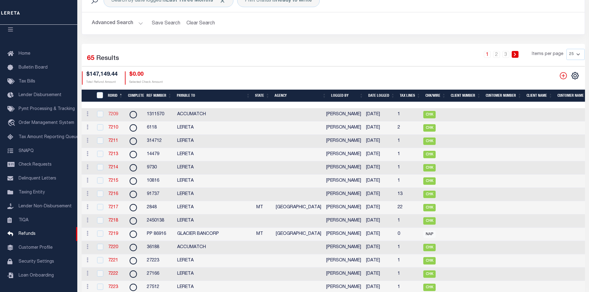
click at [110, 113] on link "7209" at bounding box center [113, 114] width 10 height 4
checkbox input "false"
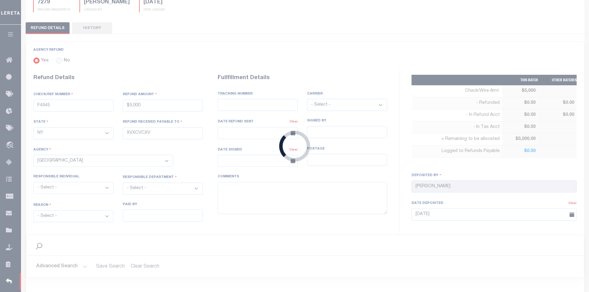
type input "1311570"
type input "$1,470.13"
select select
type input "ACCUMATCH"
select select
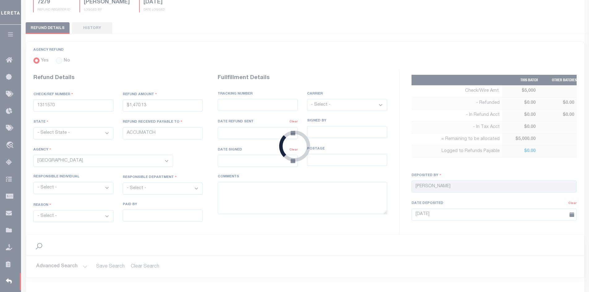
select select "COL"
select select "OVP"
type textarea "DEPOSITING CK TODAY"
type input "[PERSON_NAME]"
type input "06/03/2025"
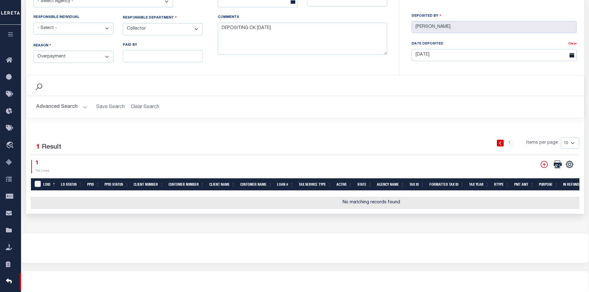
scroll to position [234, 0]
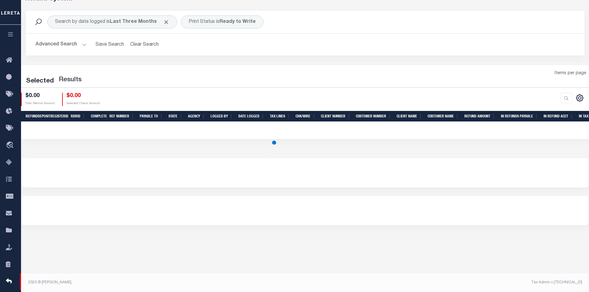
scroll to position [36, 0]
select select "25"
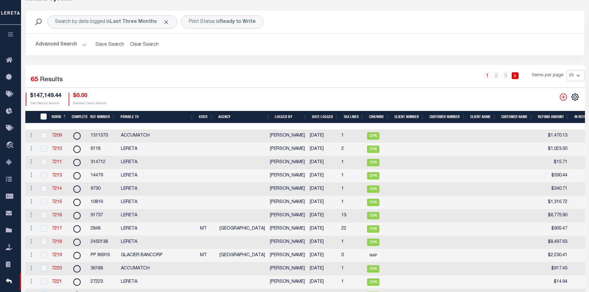
scroll to position [57, 0]
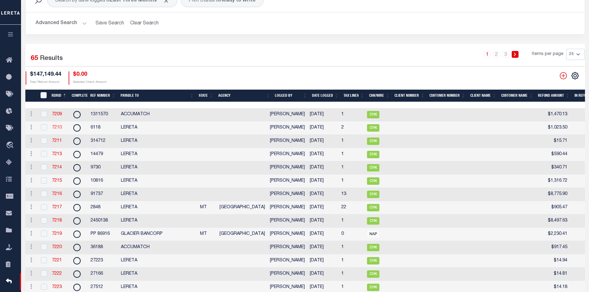
click at [56, 126] on link "7210" at bounding box center [57, 128] width 10 height 4
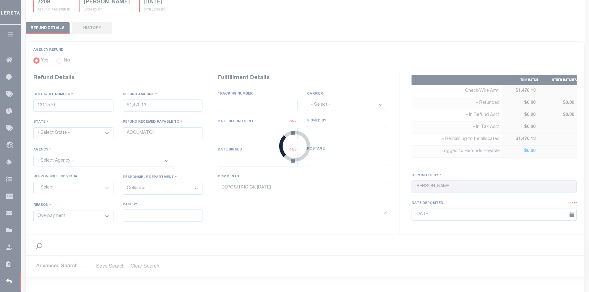
type input "6118"
type input "$1,023.5"
type input "LERETA"
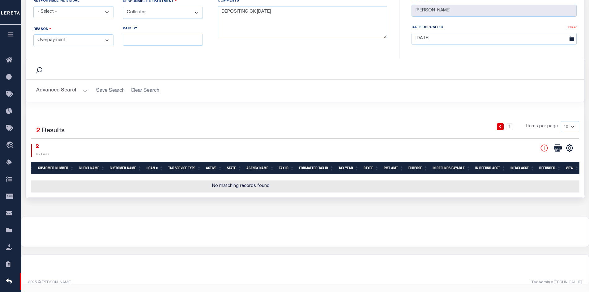
scroll to position [0, 47]
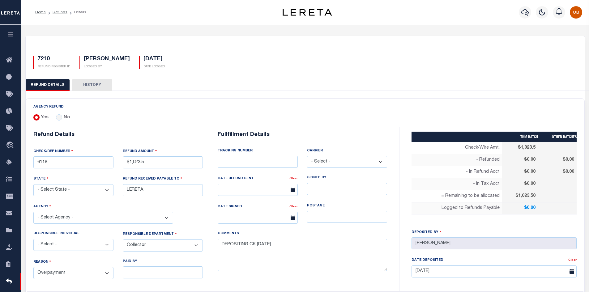
select select "25"
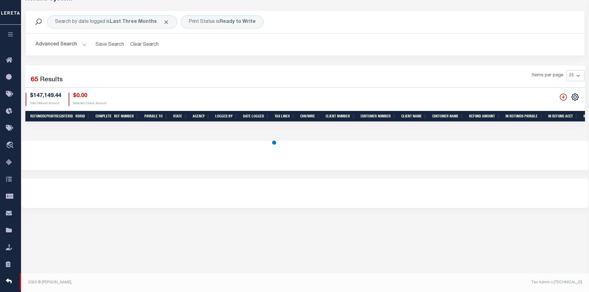
select select "25"
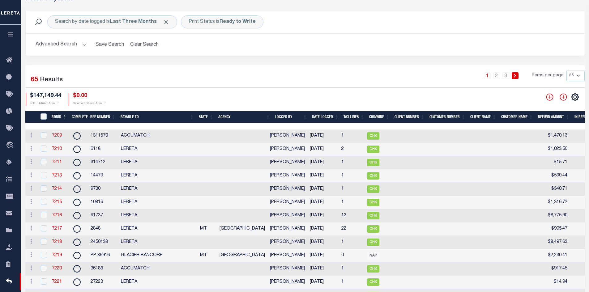
click at [58, 163] on link "7211" at bounding box center [57, 162] width 10 height 4
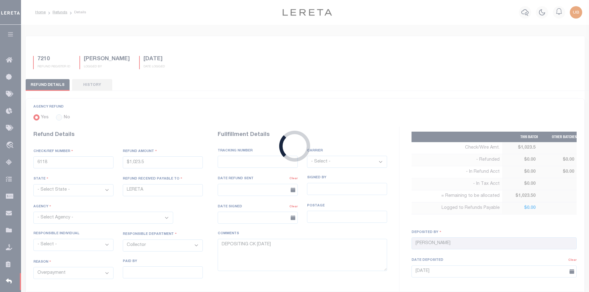
type input "314712"
type input "$15.71"
type input "8817 3956 8163"
select select "FDX"
type input "06/03/2025"
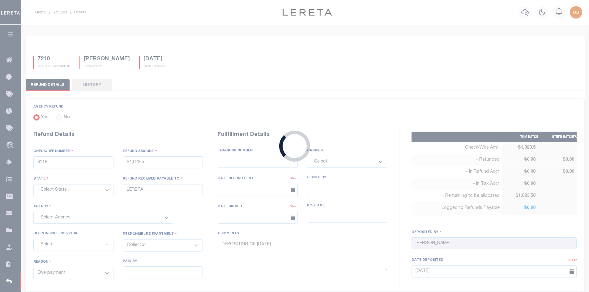
type textarea "ENDORSING CK TO LENDER. THIS WILL BE MAILED ON 6-6-25"
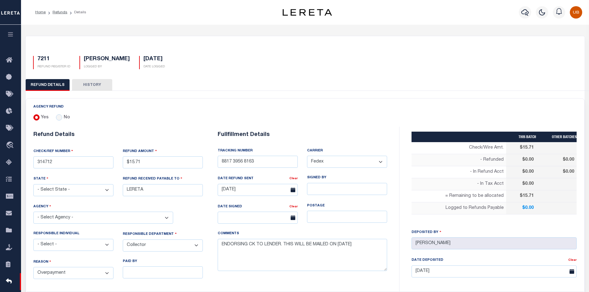
click at [12, 36] on icon "button" at bounding box center [10, 35] width 7 height 6
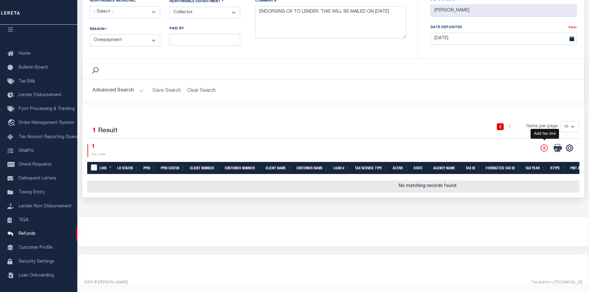
click at [542, 144] on icon "" at bounding box center [544, 147] width 7 height 7
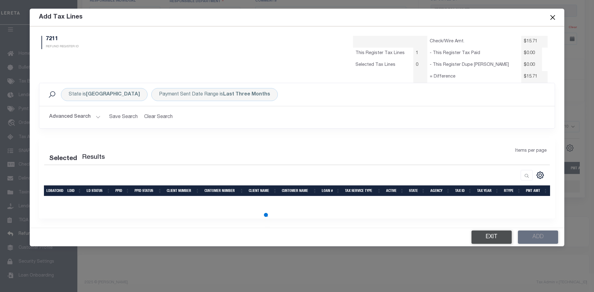
click at [492, 231] on button "Exit" at bounding box center [491, 237] width 40 height 13
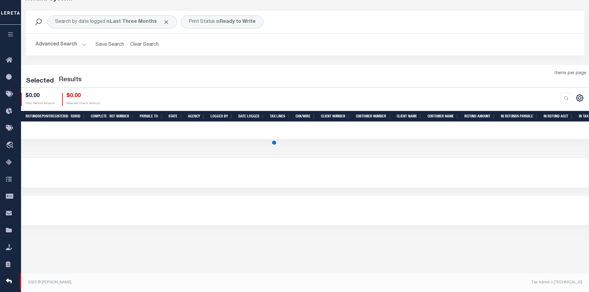
click at [9, 33] on icon "button" at bounding box center [10, 35] width 7 height 6
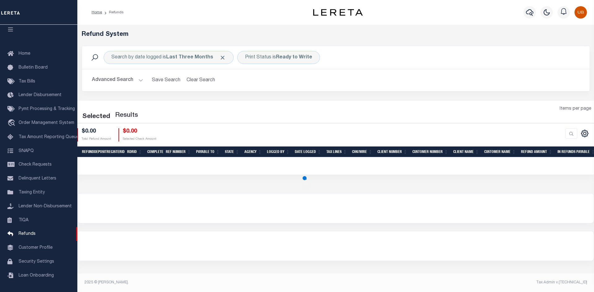
select select "25"
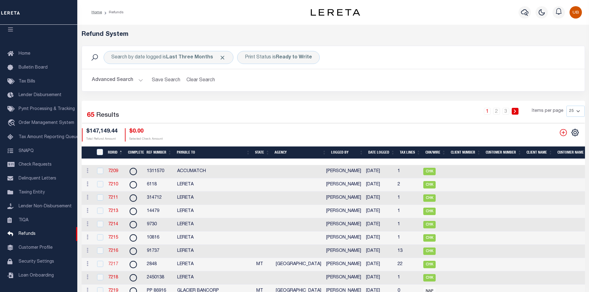
click at [111, 265] on link "7217" at bounding box center [113, 264] width 10 height 4
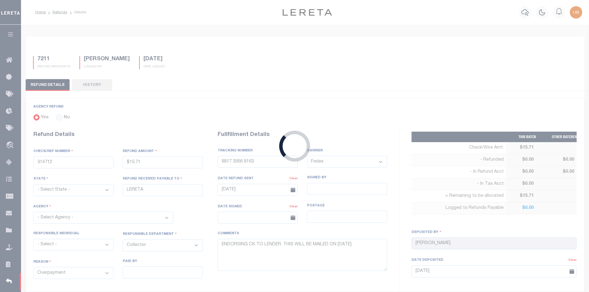
type input "2848"
type input "$905.47"
select select "MT"
select select
type input "8821 2424 4110"
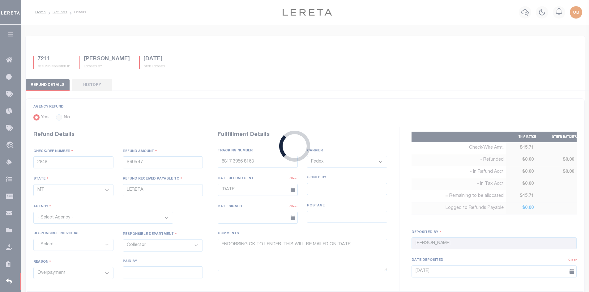
type input "[DATE]"
type textarea "ENDORSING CK TO LENDER. THIS CHECK WILL BE MAILED ON [DATE]"
type input "[DATE]"
select select "3009900000"
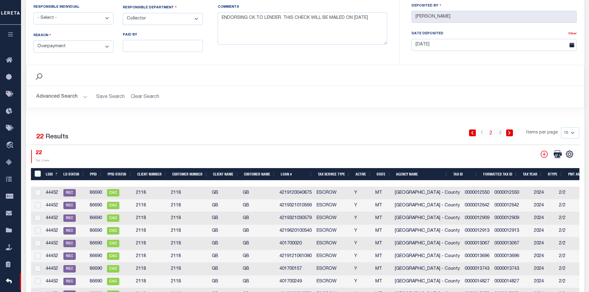
scroll to position [320, 0]
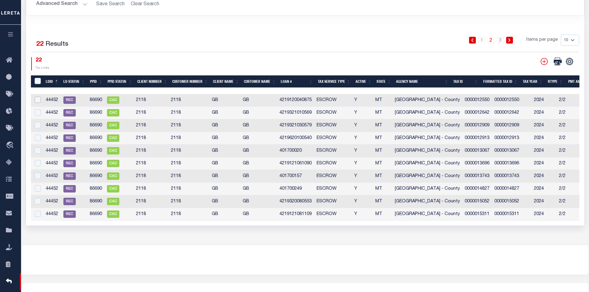
click at [39, 97] on input "checkbox" at bounding box center [38, 100] width 6 height 6
checkbox input "true"
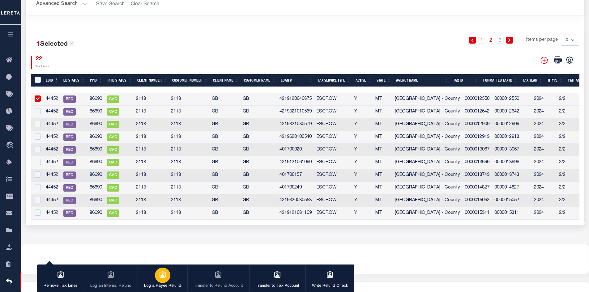
click at [159, 279] on icon "button" at bounding box center [163, 275] width 8 height 8
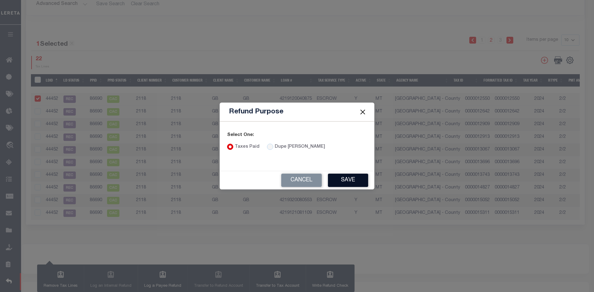
click at [343, 180] on button "Save" at bounding box center [348, 180] width 40 height 13
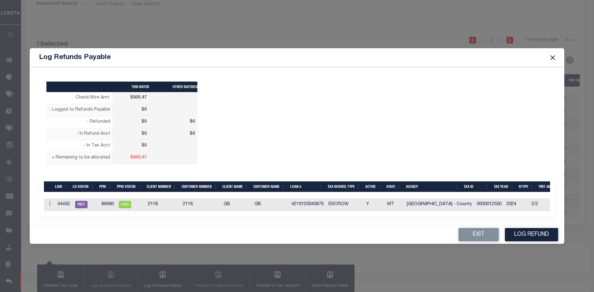
click at [552, 54] on button "Close" at bounding box center [553, 58] width 8 height 8
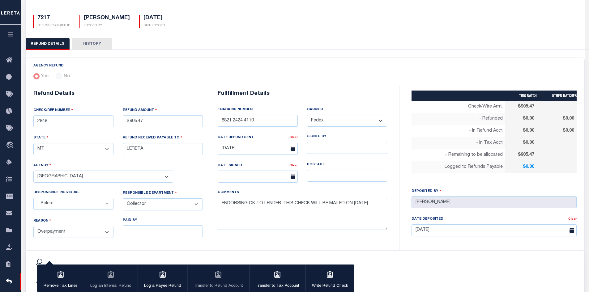
scroll to position [0, 0]
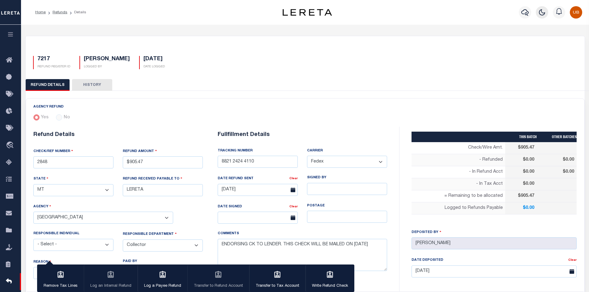
click at [542, 8] on button "button" at bounding box center [542, 12] width 12 height 12
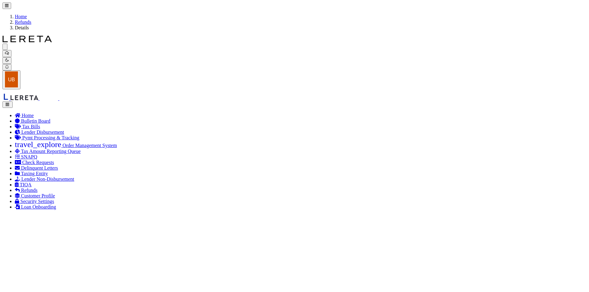
click at [13, 101] on button "button" at bounding box center [7, 104] width 10 height 6
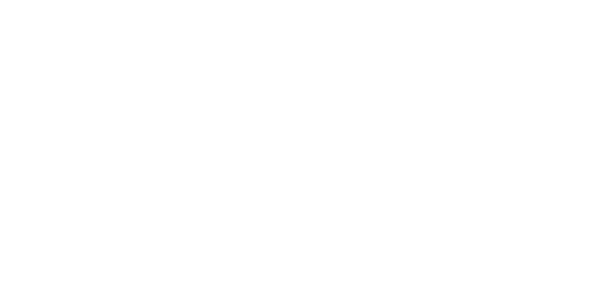
scroll to position [349, 0]
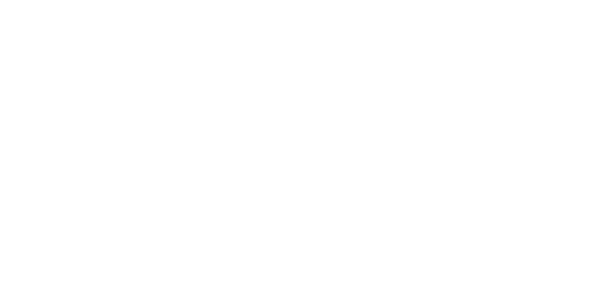
drag, startPoint x: 197, startPoint y: 196, endPoint x: 215, endPoint y: 195, distance: 18.6
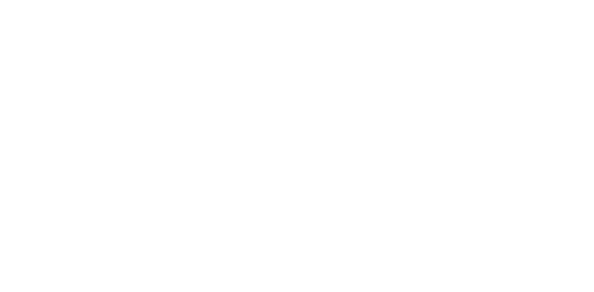
scroll to position [0, 4]
click at [0, 0] on link "Edit" at bounding box center [0, 0] width 0 height 0
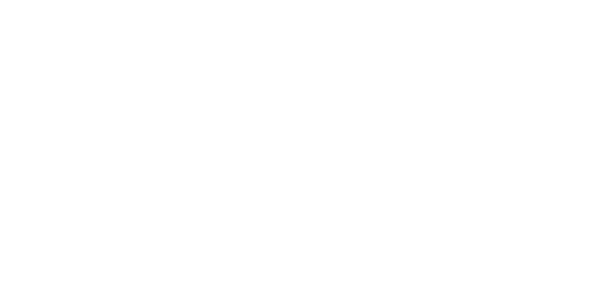
type input "$105.47"
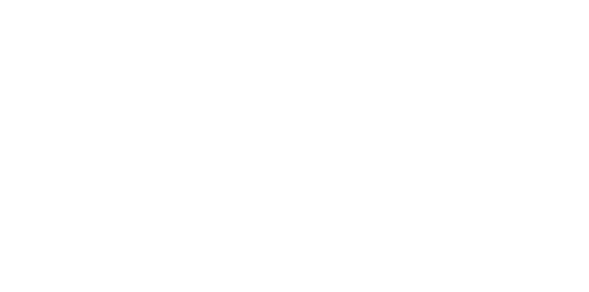
type input "$905.47"
checkbox input "true"
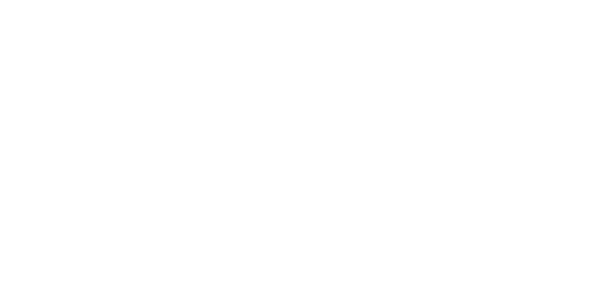
checkbox input "true"
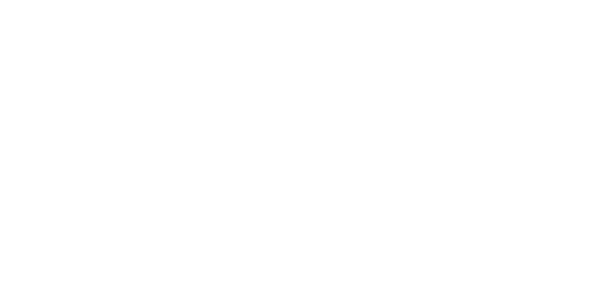
scroll to position [0, 0]
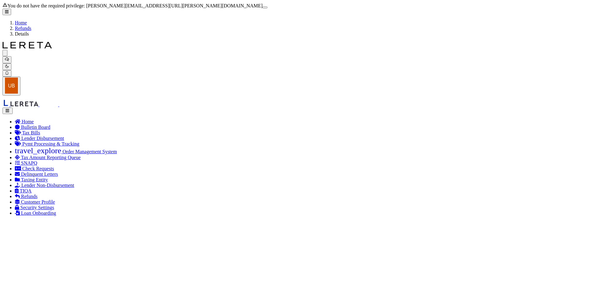
click at [268, 8] on button "Close" at bounding box center [265, 7] width 5 height 2
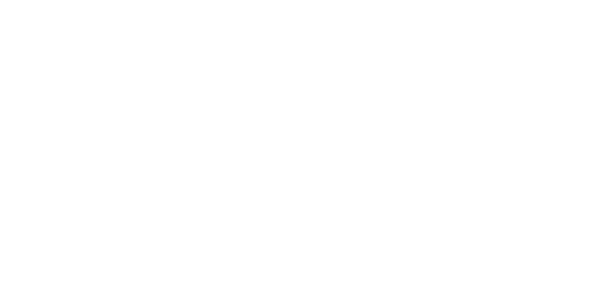
scroll to position [340, 0]
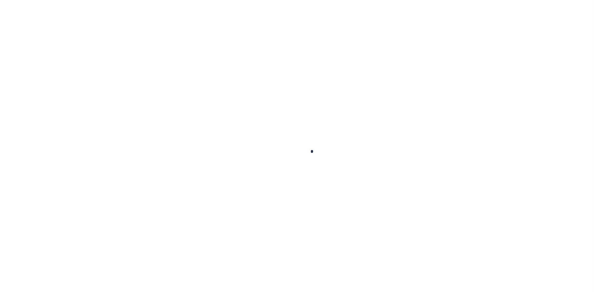
select select "100"
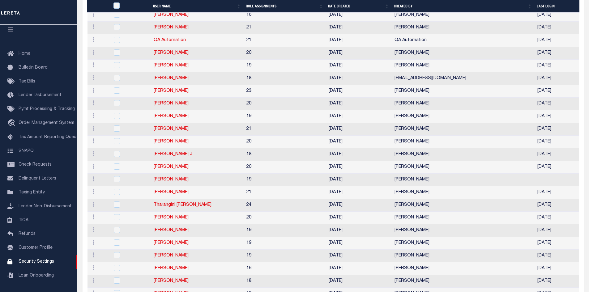
scroll to position [1151, 0]
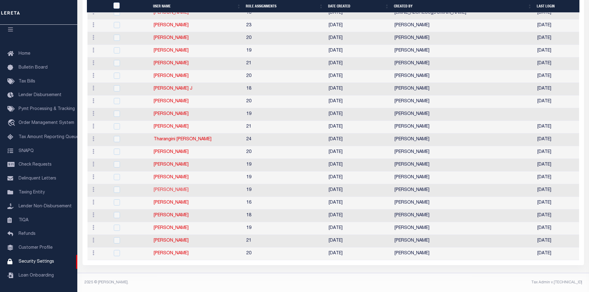
click at [170, 188] on link "[PERSON_NAME]" at bounding box center [171, 190] width 35 height 4
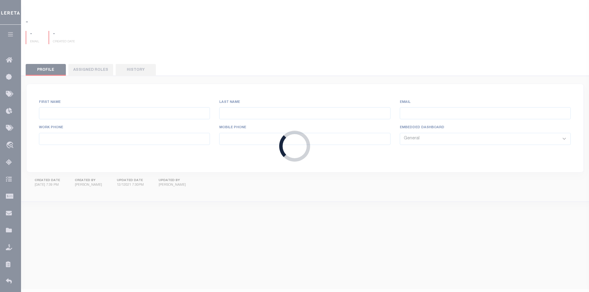
type input "[PERSON_NAME]"
type input "[PERSON_NAME][EMAIL_ADDRESS][PERSON_NAME][DOMAIN_NAME]"
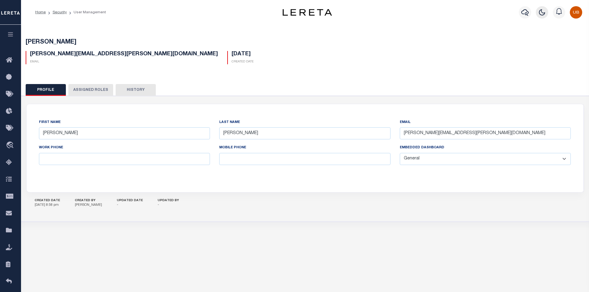
click at [541, 11] on icon "button" at bounding box center [541, 12] width 7 height 7
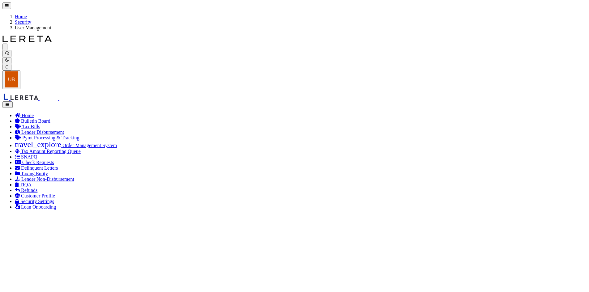
click at [13, 101] on button "button" at bounding box center [7, 104] width 10 height 6
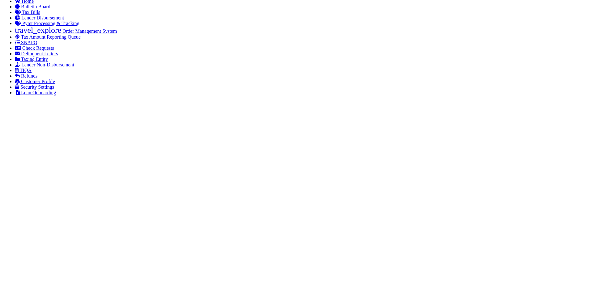
scroll to position [247, 0]
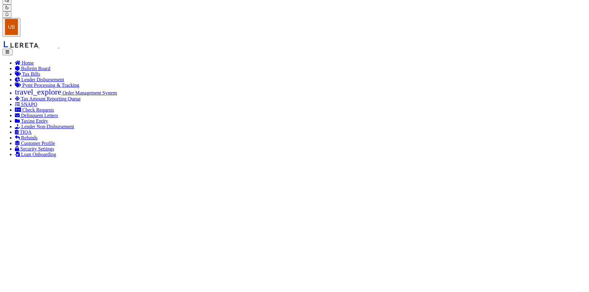
checkbox input "true"
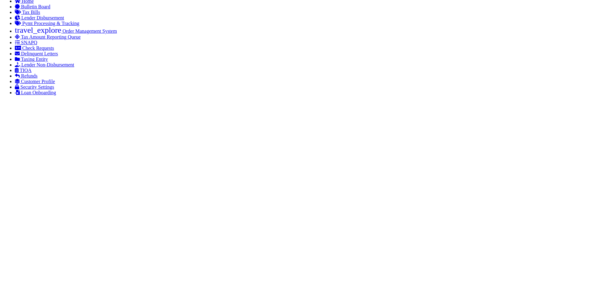
scroll to position [0, 0]
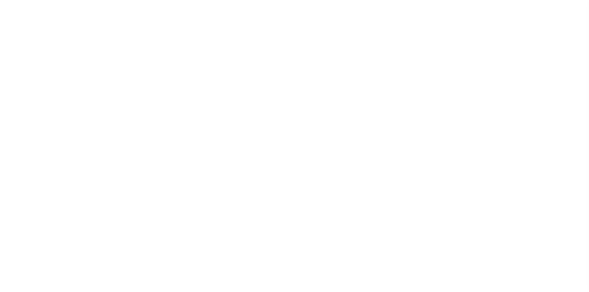
scroll to position [86, 0]
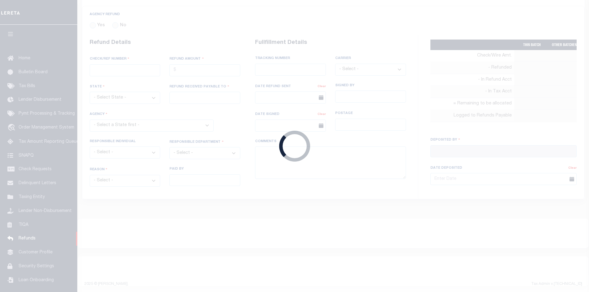
radio input "true"
type input "2848"
type input "$905.47"
select select "MT"
type input "LERETA"
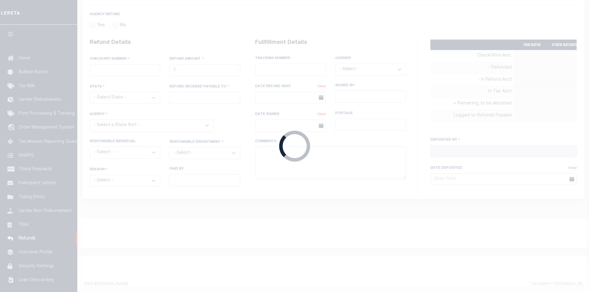
select select
select select "COL"
select select "OVP"
type input "8821 2424 4110"
select select "FDX"
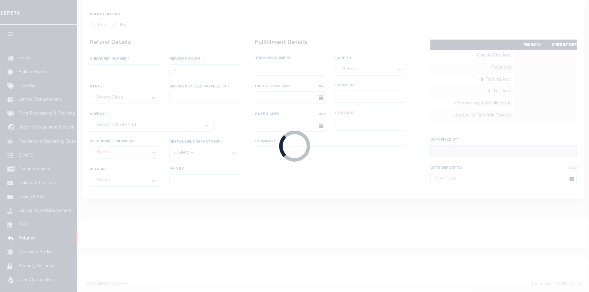
type input "[DATE]"
type textarea "ENDORSING CK TO LENDER. THIS CHECK WILL BE MAILED ON [DATE]"
type input "[PERSON_NAME]"
type input "[DATE]"
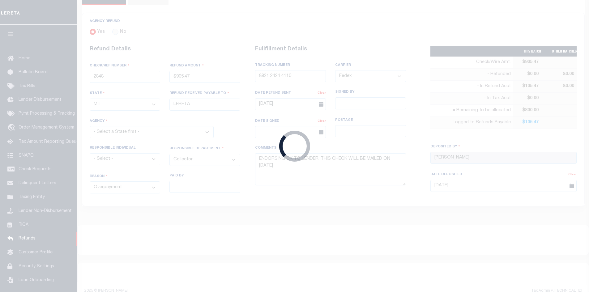
scroll to position [92, 0]
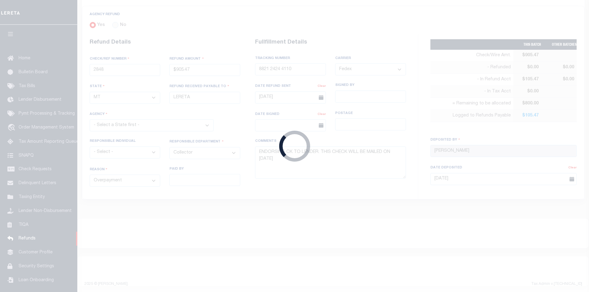
select select "3009900000"
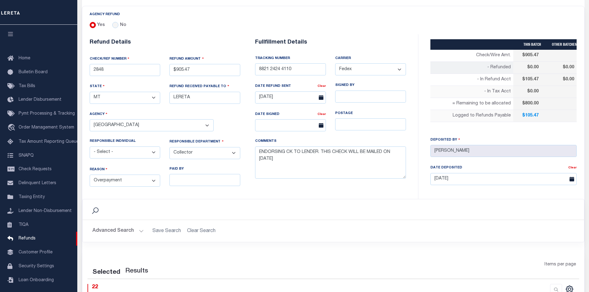
scroll to position [0, 0]
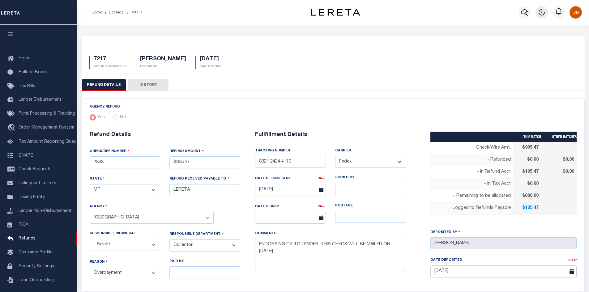
click at [542, 8] on button "button" at bounding box center [542, 12] width 12 height 12
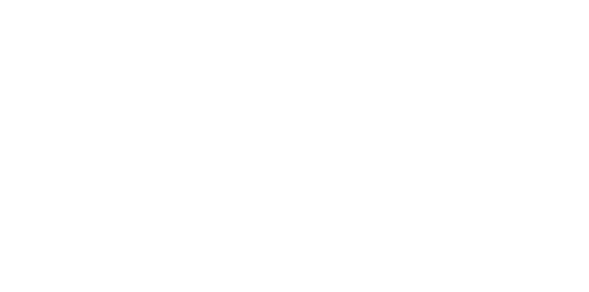
checkbox input "true"
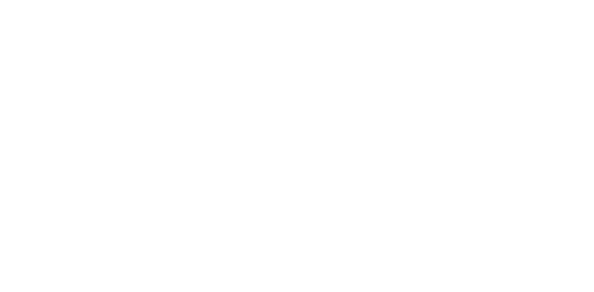
type input "$905.47"
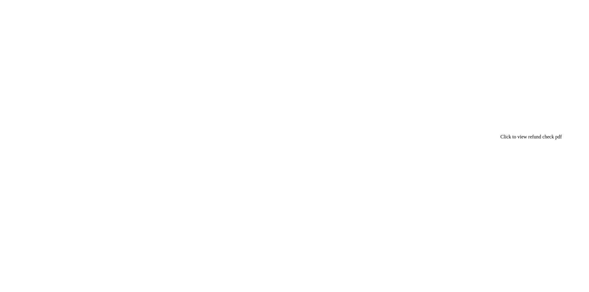
checkbox input "true"
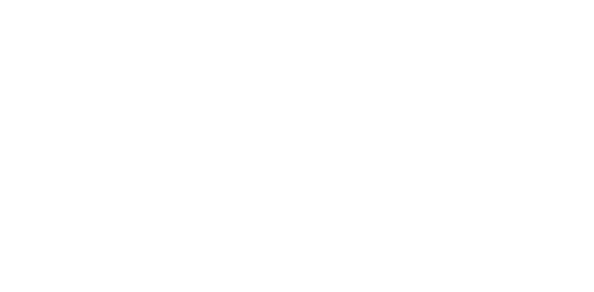
scroll to position [0, 187]
